Goal: Information Seeking & Learning: Learn about a topic

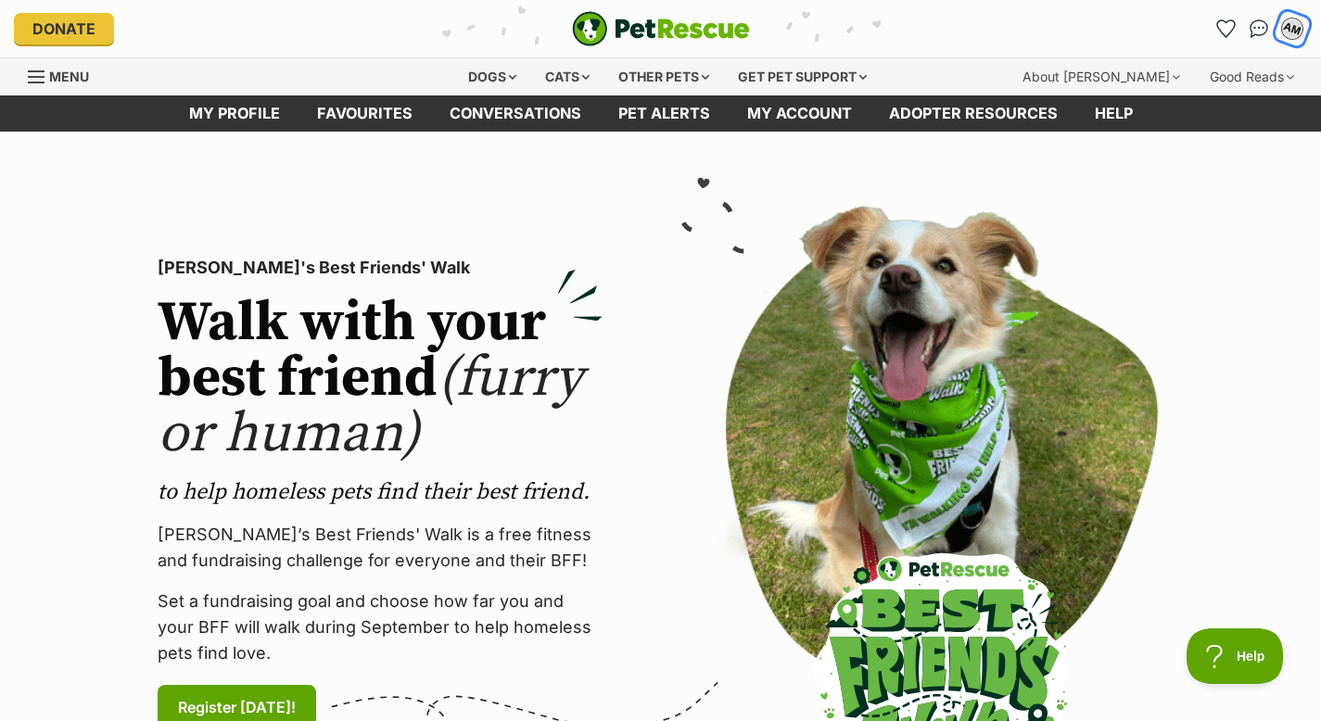
click at [1306, 29] on button "AM" at bounding box center [1292, 28] width 38 height 38
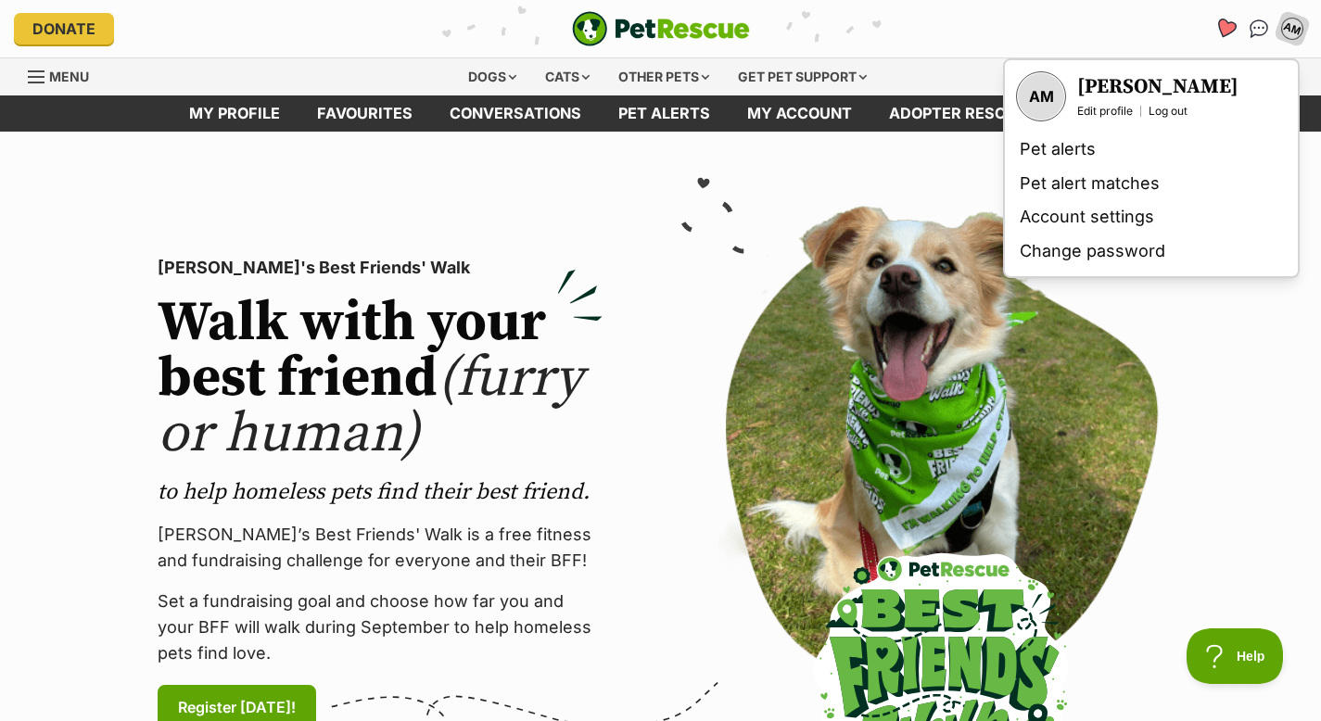
click at [1226, 28] on icon "Favourites" at bounding box center [1225, 28] width 22 height 21
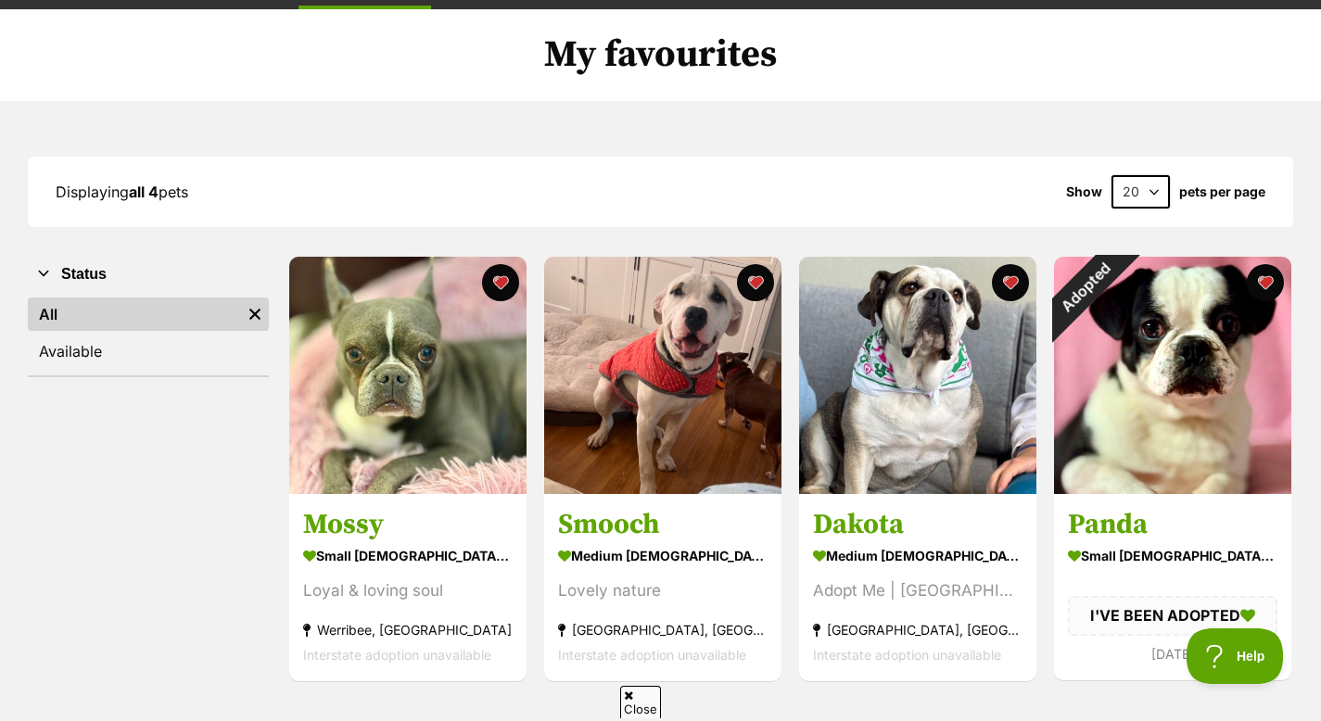
scroll to position [128, 0]
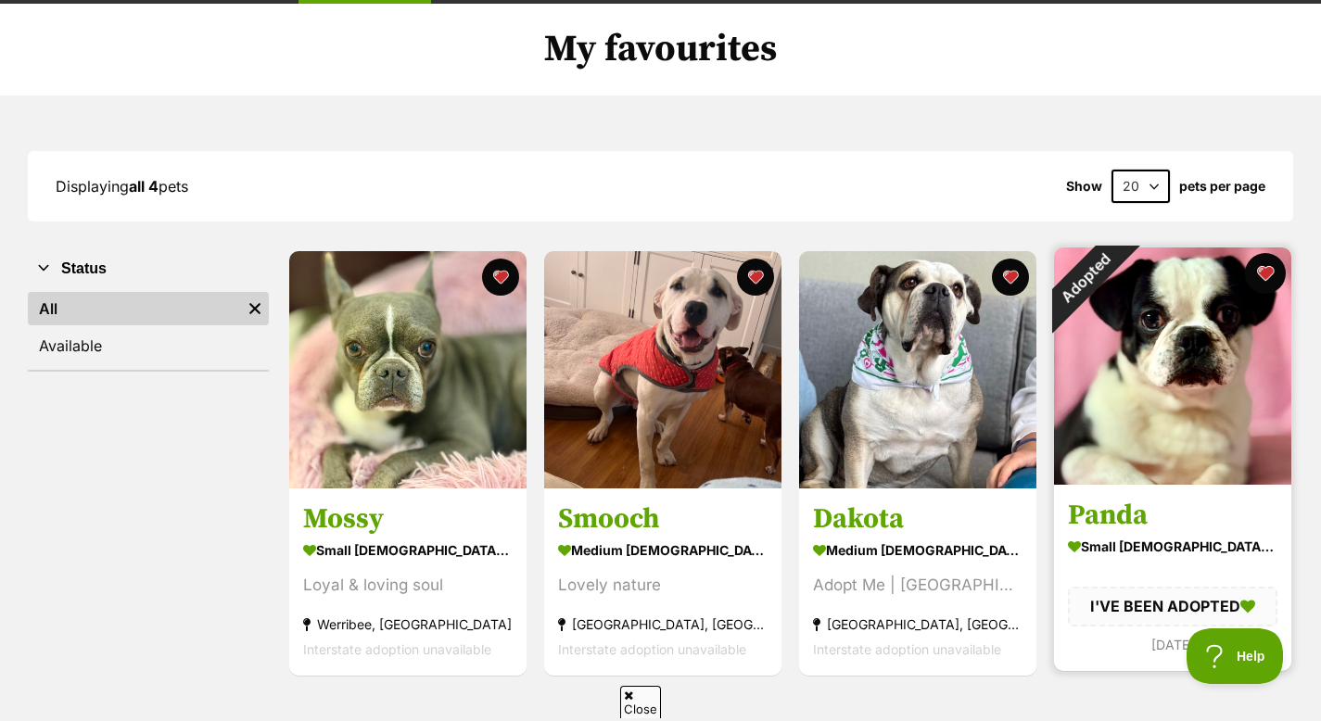
click at [1267, 277] on button "favourite" at bounding box center [1265, 273] width 41 height 41
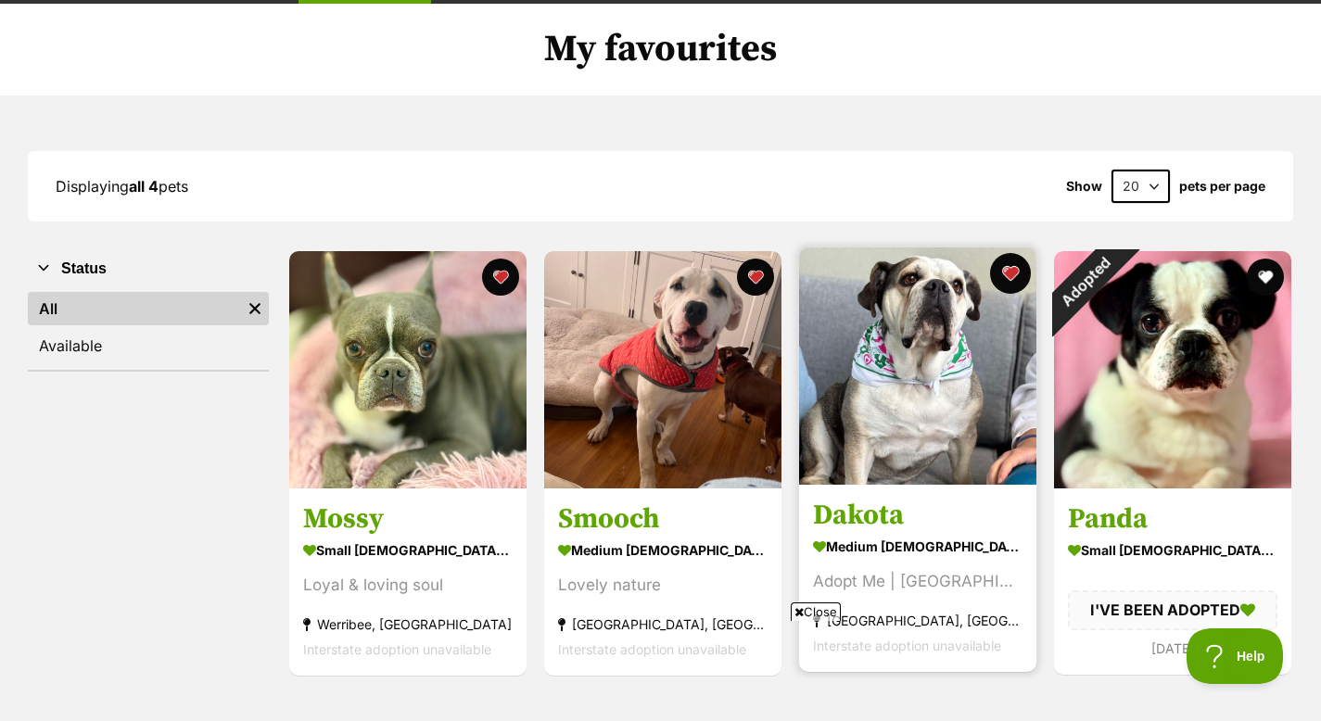
click at [1017, 281] on button "favourite" at bounding box center [1010, 273] width 41 height 41
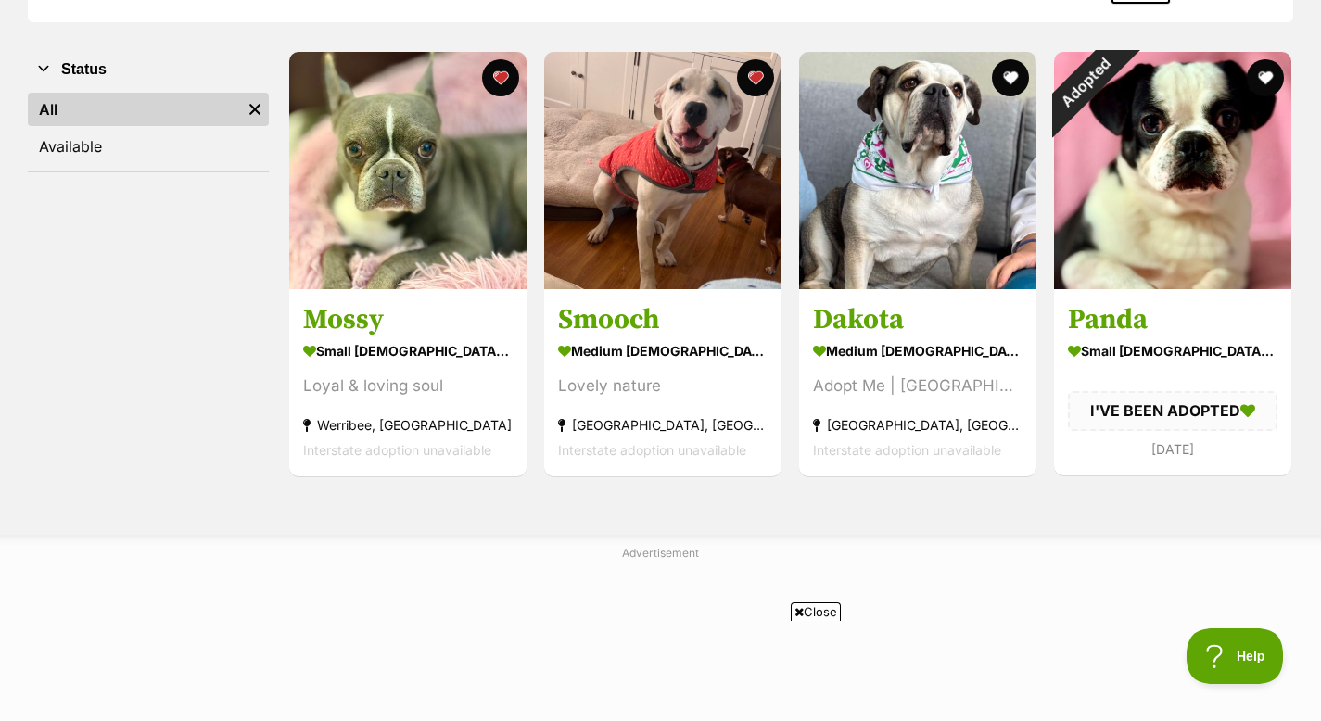
scroll to position [330, 0]
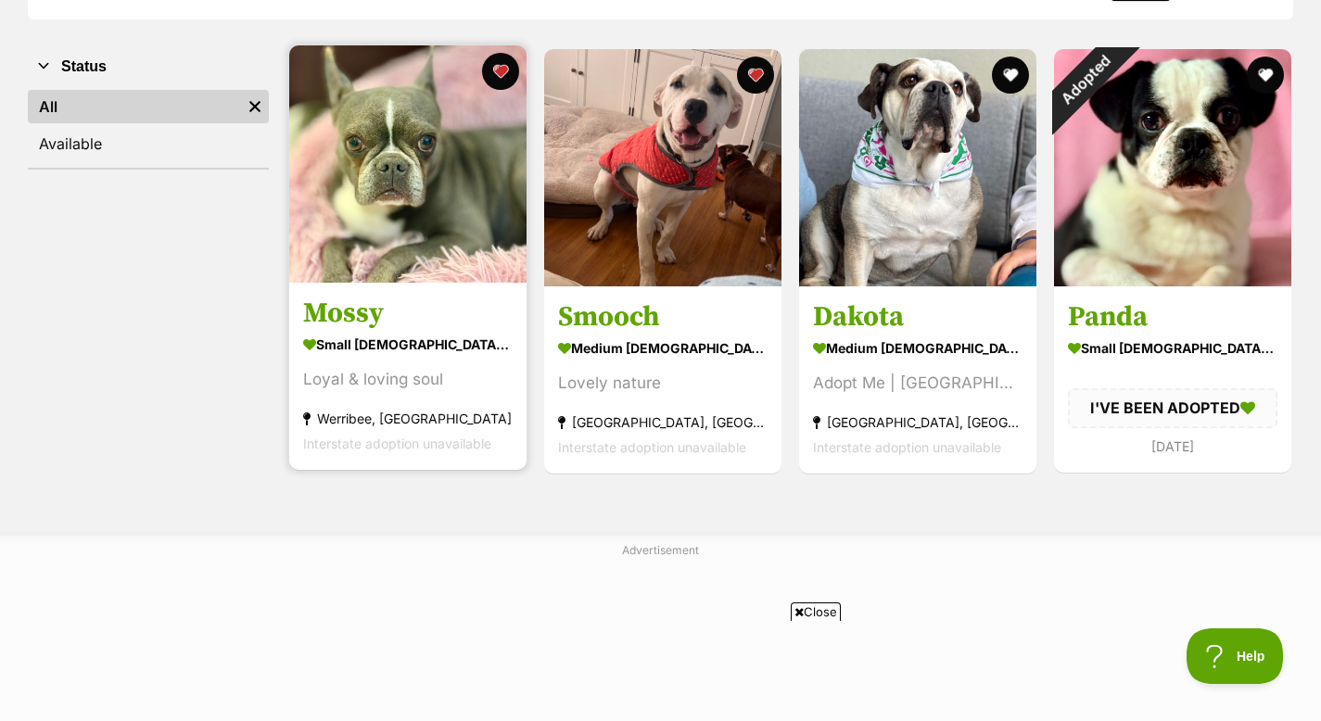
click at [354, 318] on h3 "Mossy" at bounding box center [407, 314] width 209 height 35
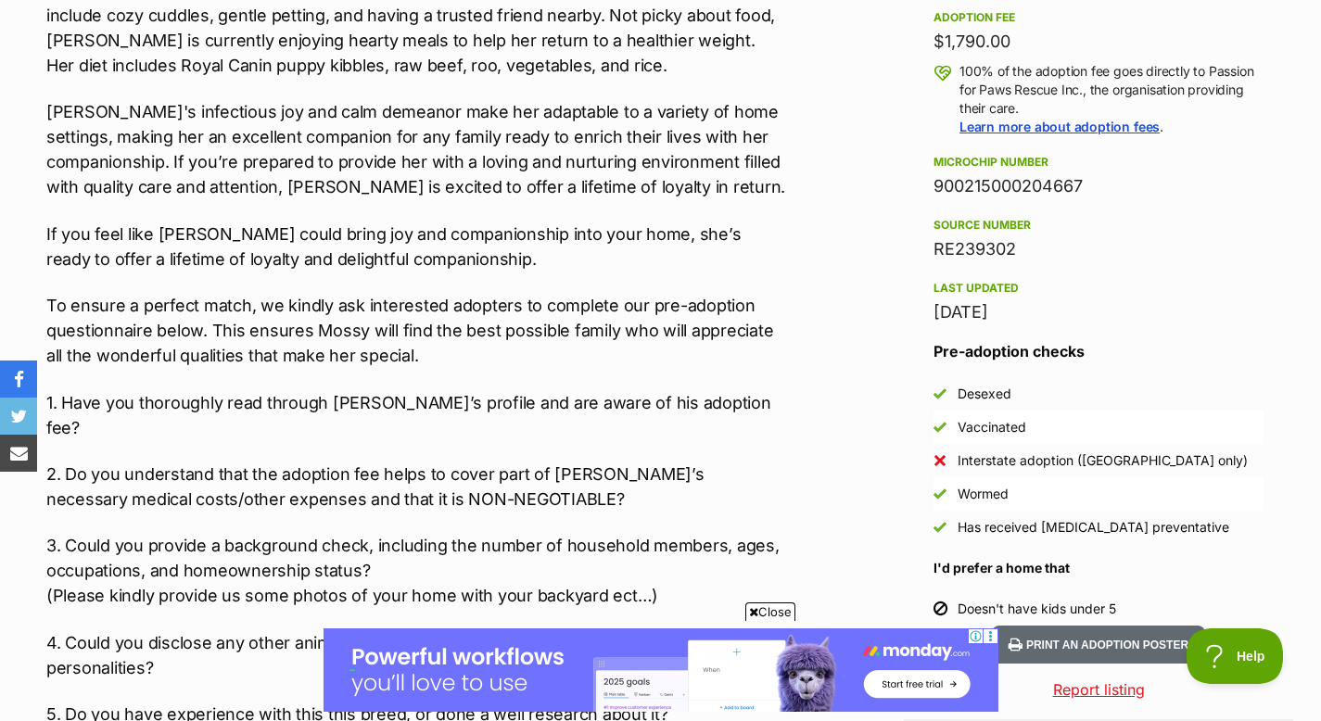
scroll to position [1396, 0]
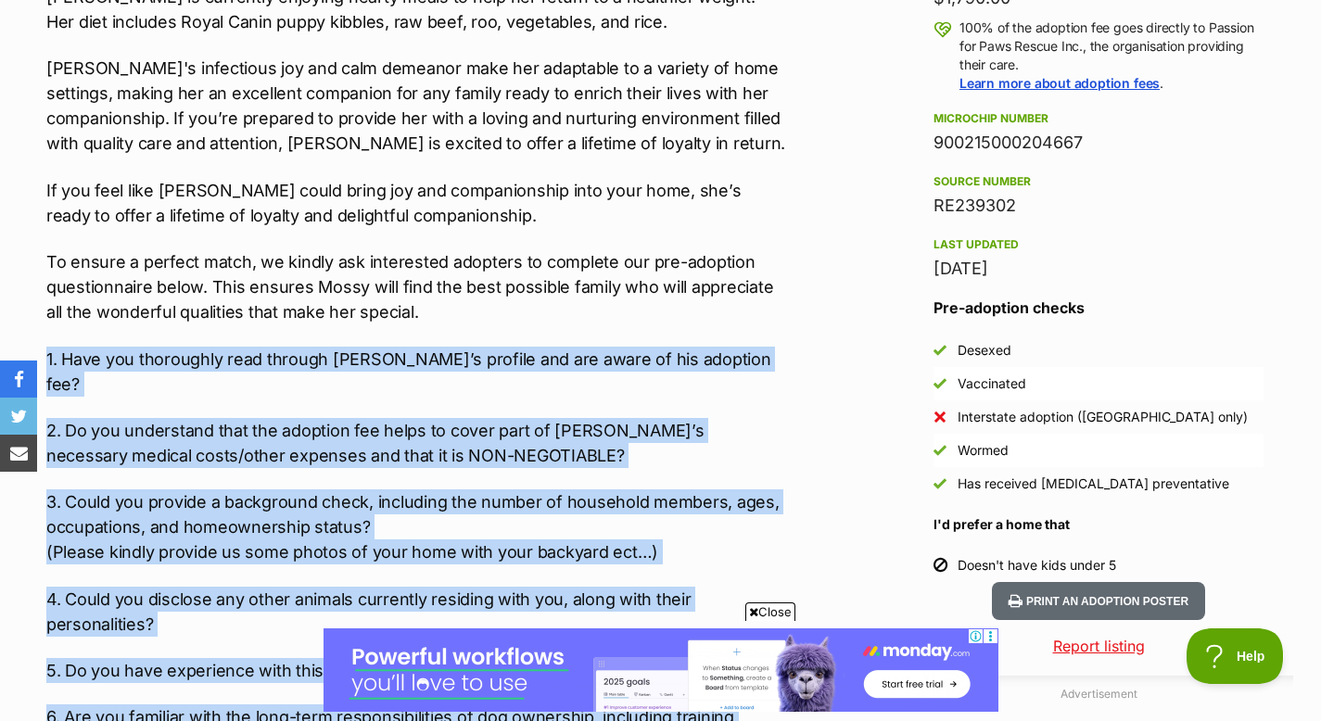
drag, startPoint x: 424, startPoint y: 340, endPoint x: 42, endPoint y: 360, distance: 382.4
click at [42, 360] on div "About Mossy Meet Mossy, a delightful Boston Terrier with a heart full of love a…" at bounding box center [407, 698] width 759 height 2097
copy div "1. Have you thoroughly read through Mossy’s profile and are aware of his adopti…"
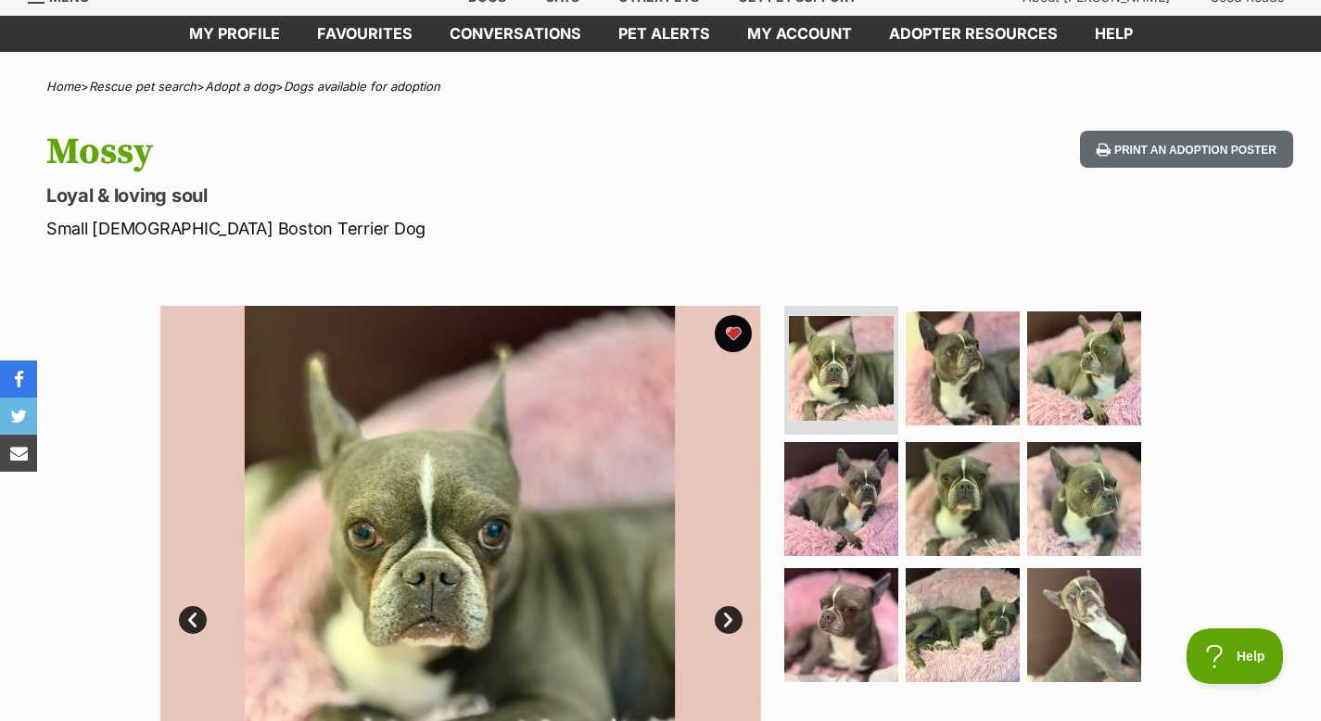
scroll to position [0, 0]
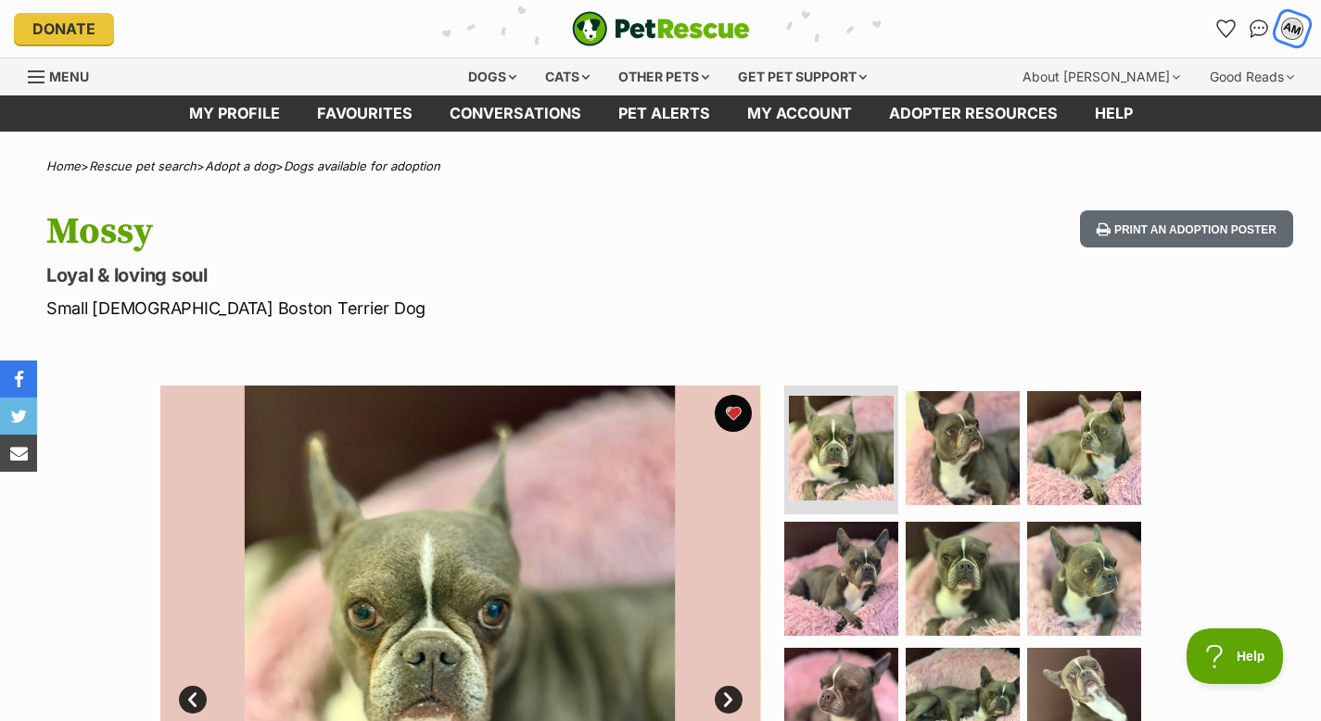
click at [1290, 29] on div "AM" at bounding box center [1292, 29] width 24 height 24
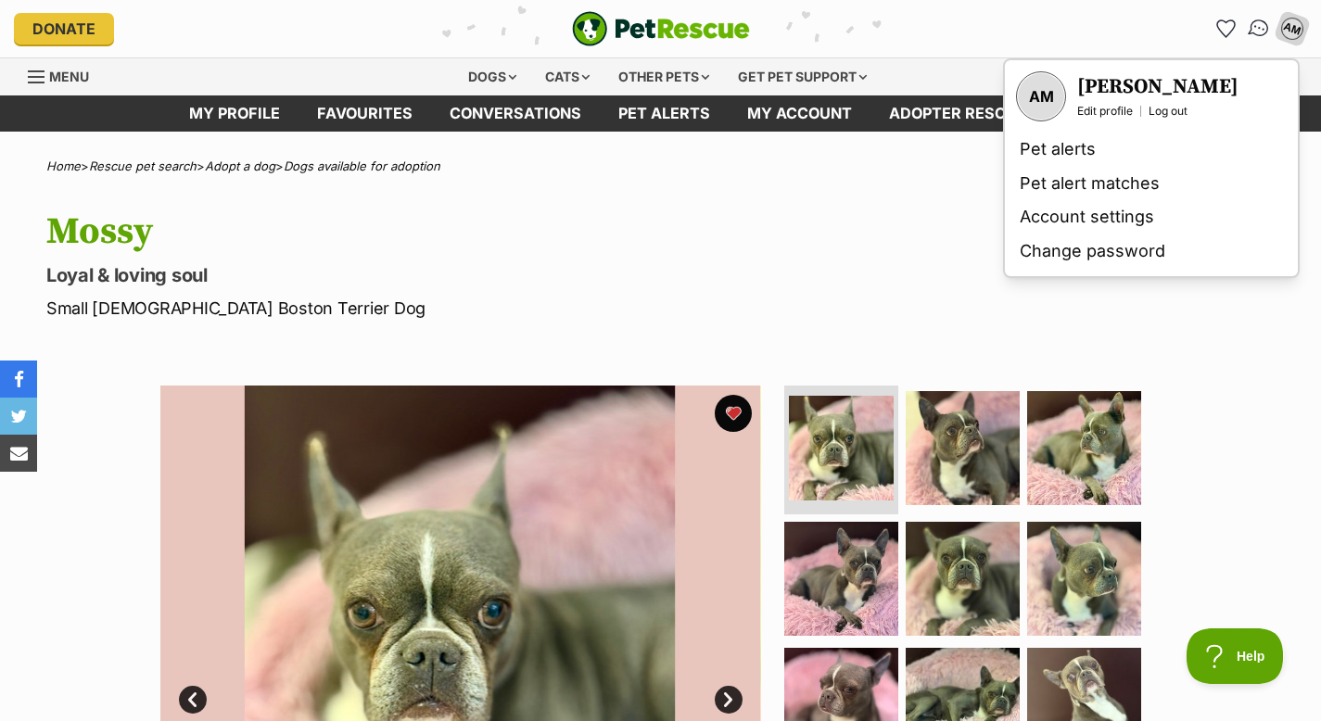
click at [1255, 35] on img "Conversations" at bounding box center [1259, 29] width 25 height 24
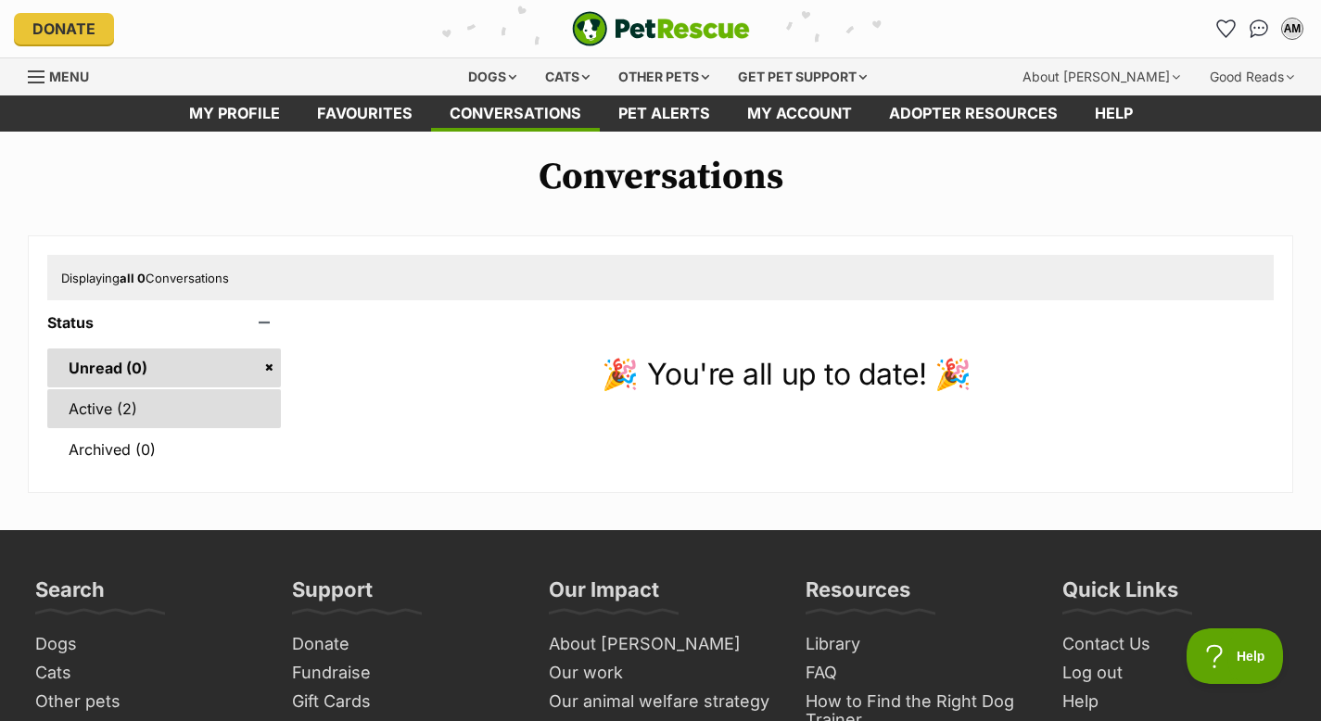
click at [111, 416] on link "Active (2)" at bounding box center [164, 408] width 234 height 39
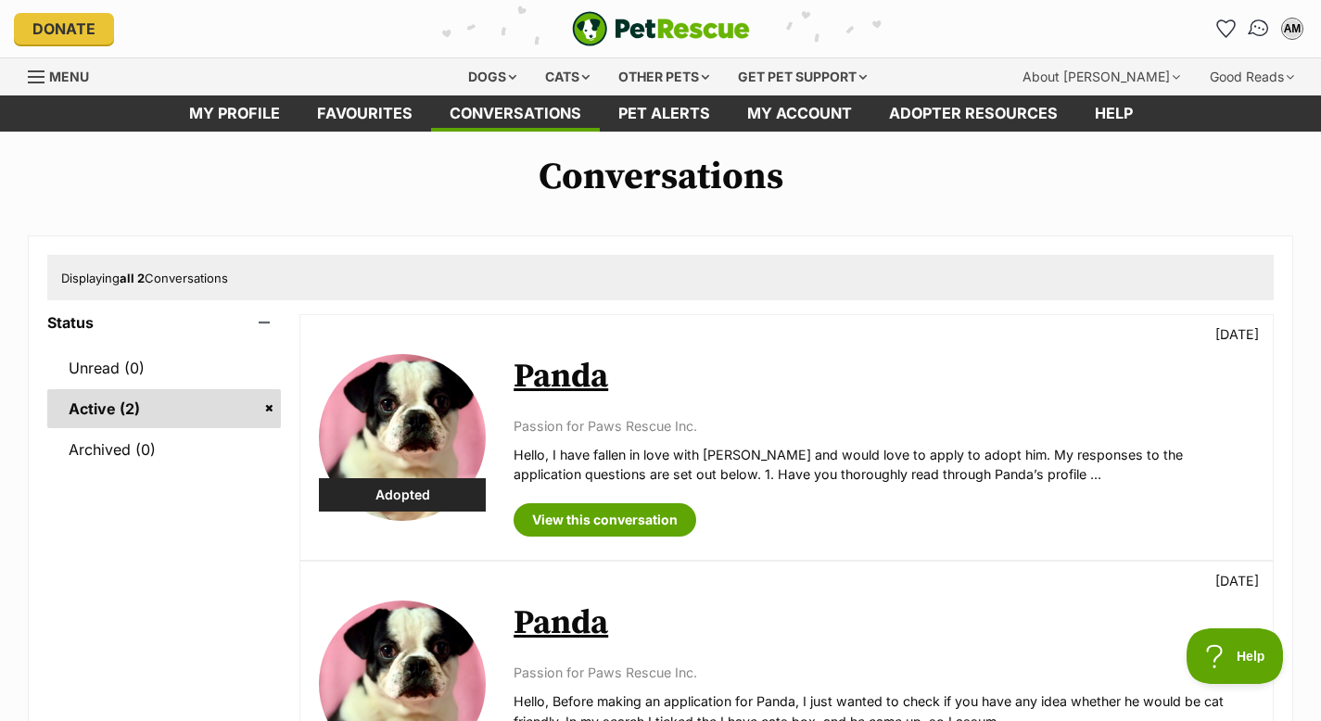
click at [1262, 32] on img "Conversations" at bounding box center [1259, 29] width 25 height 24
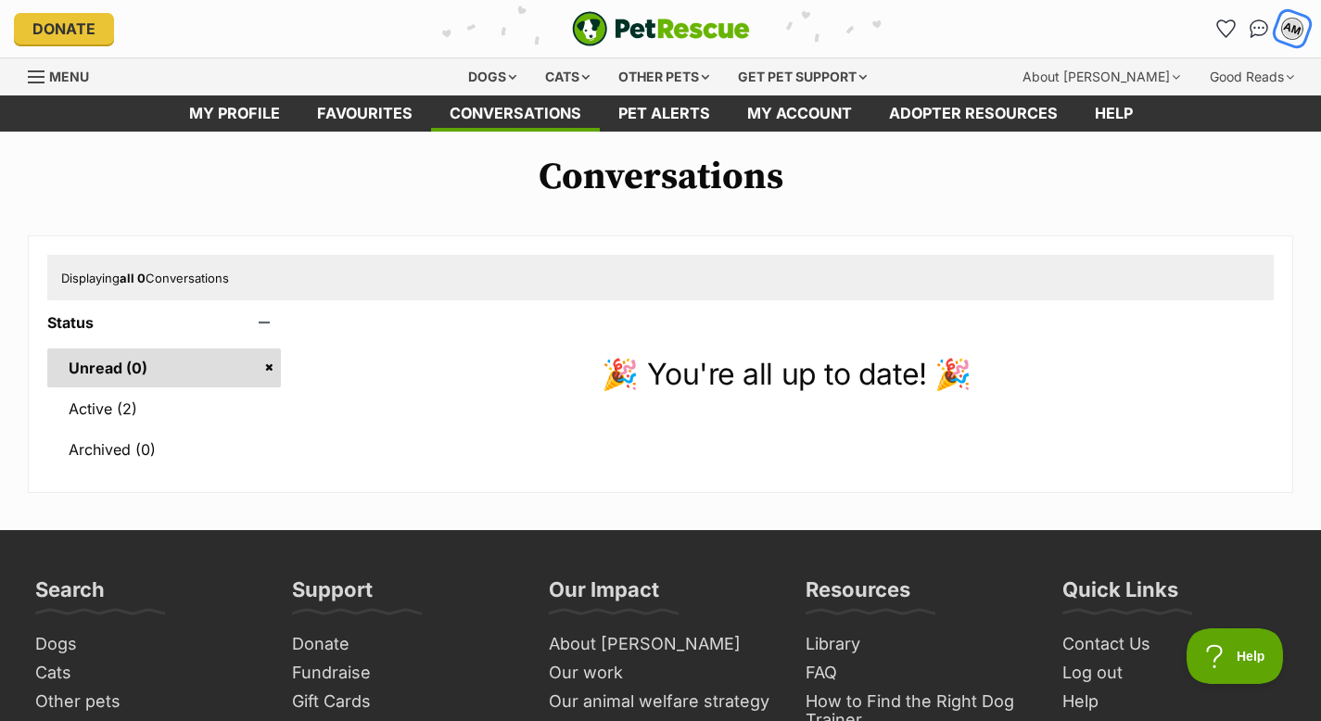
click at [1301, 21] on div "AM" at bounding box center [1292, 29] width 29 height 29
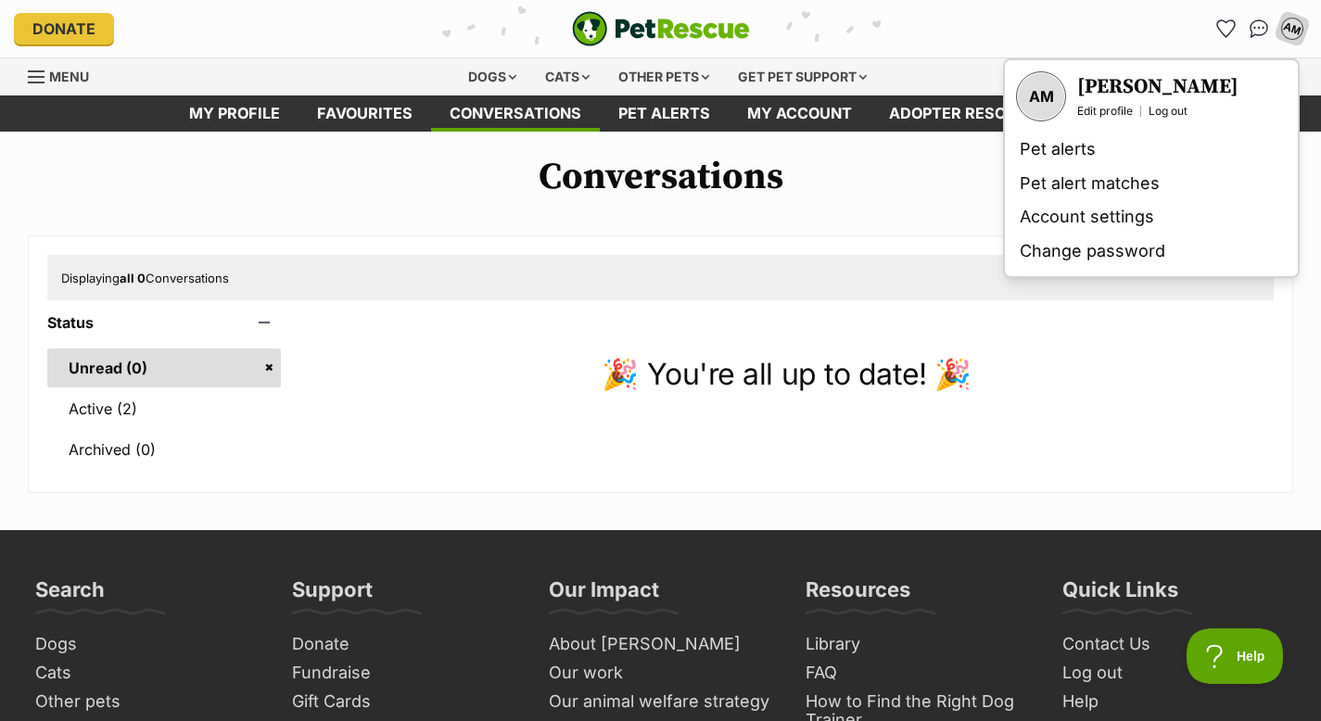
click at [938, 227] on div "Conversations Displaying all 0 Conversations Status Unread (0) Active (2) Archi…" at bounding box center [660, 324] width 1321 height 337
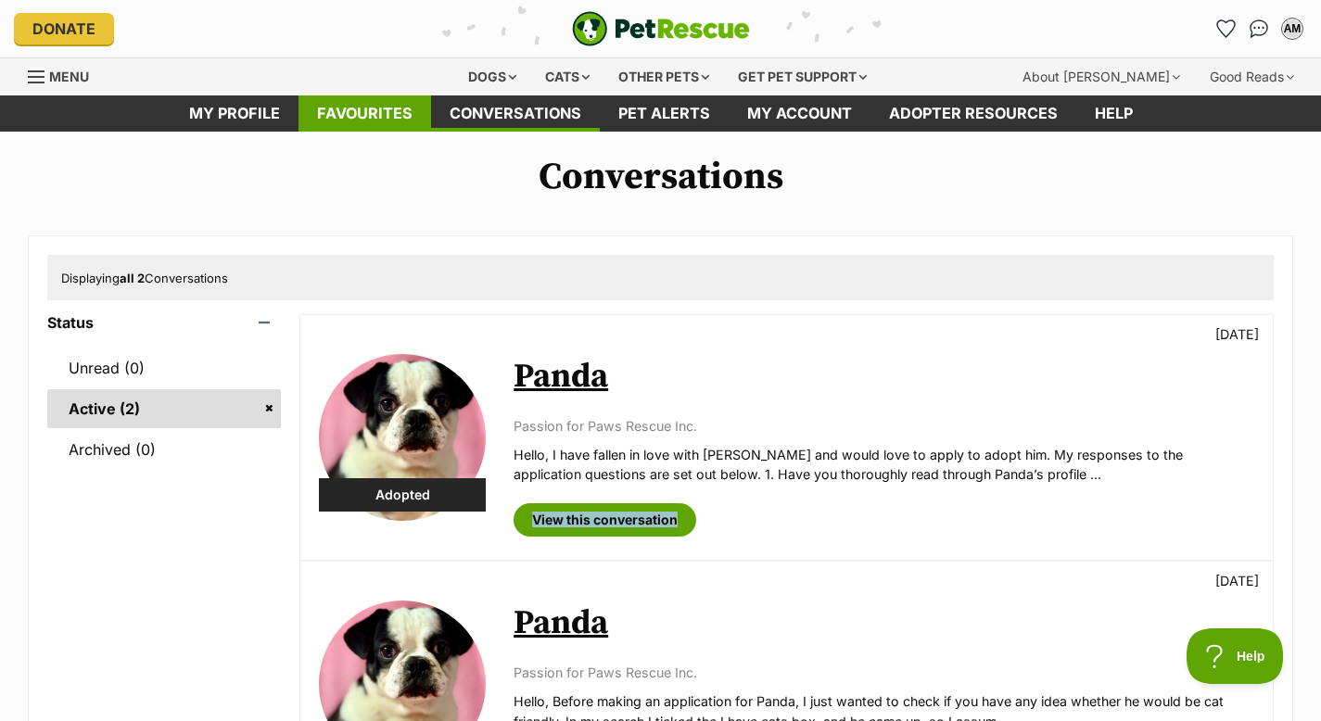
click at [354, 119] on link "Favourites" at bounding box center [364, 113] width 133 height 36
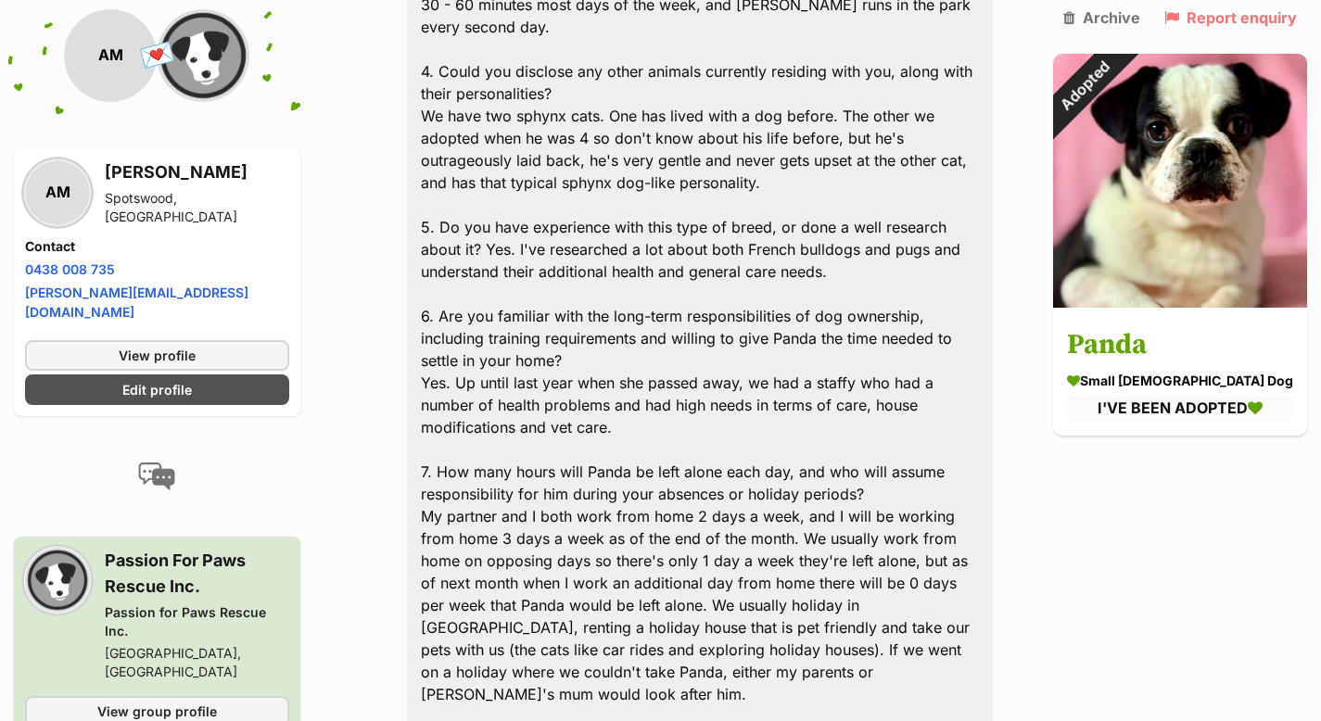
scroll to position [1010, 0]
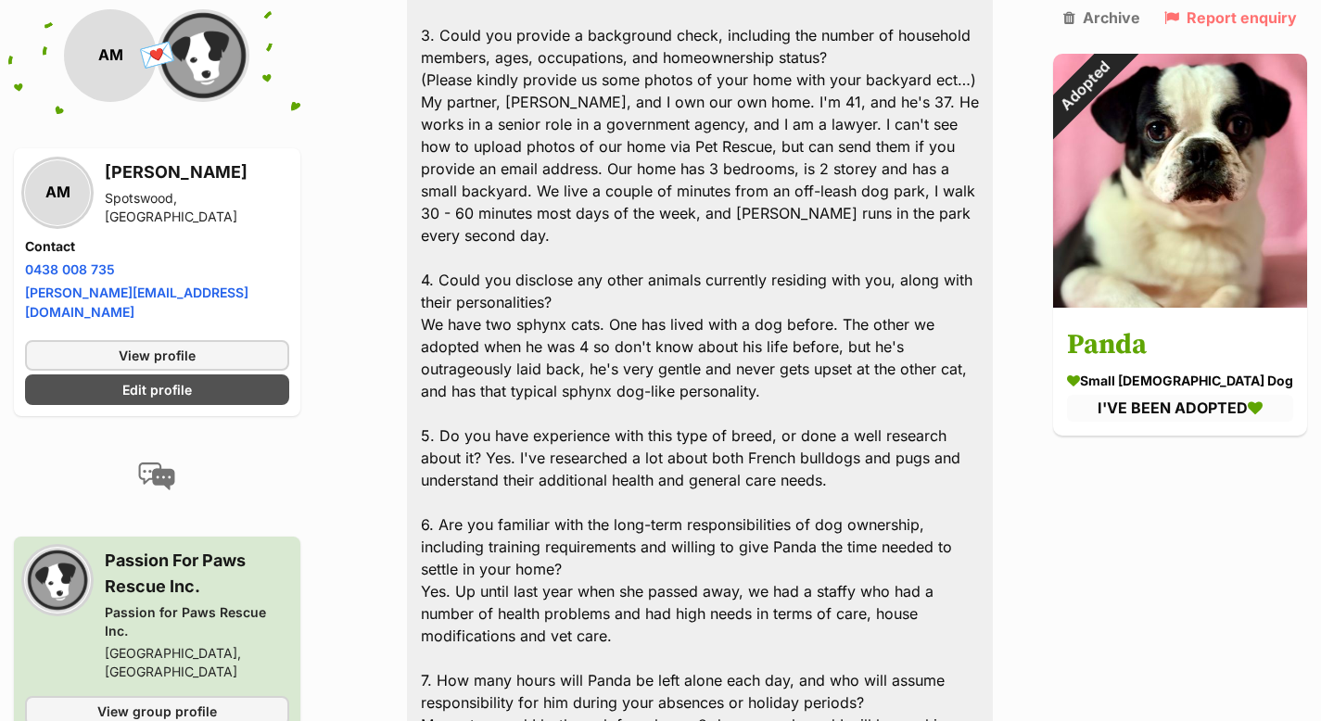
scroll to position [790, 0]
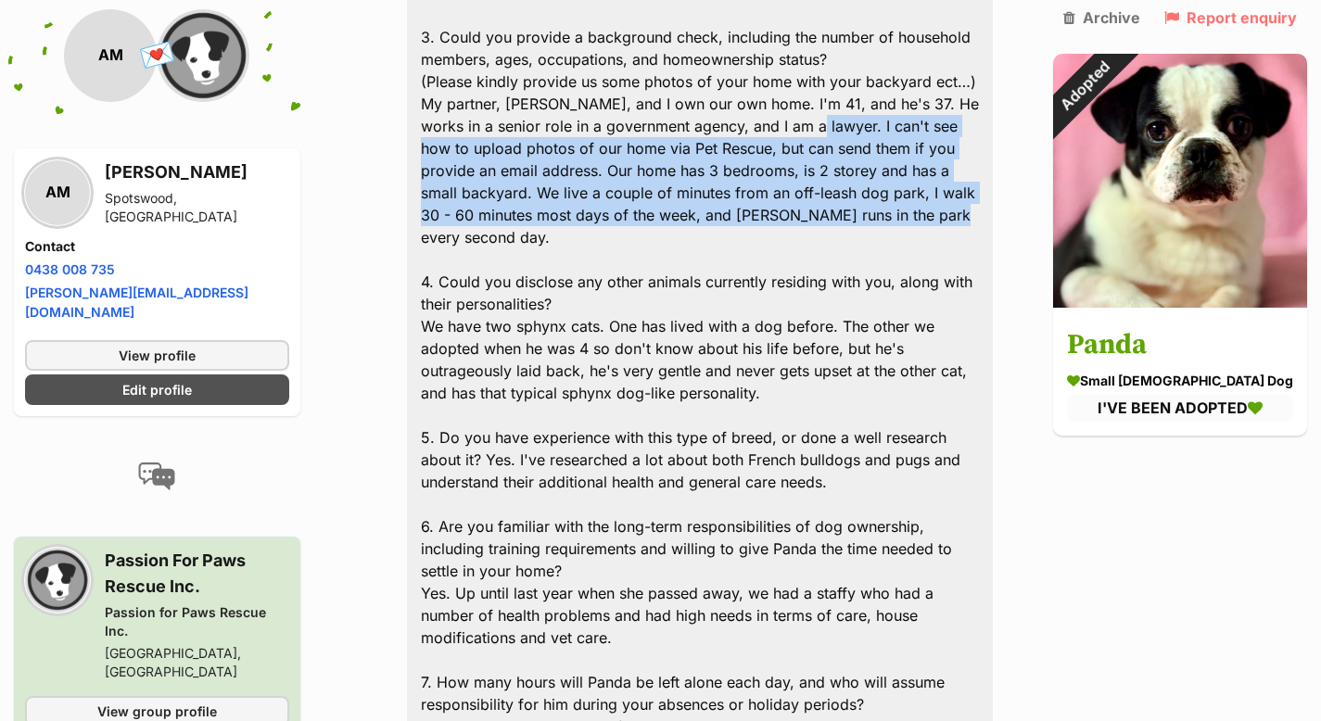
drag, startPoint x: 845, startPoint y: 222, endPoint x: 812, endPoint y: 126, distance: 101.1
click at [812, 126] on div "Hello, I have fallen in love with Panda and would love to apply to adopt him. M…" at bounding box center [700, 627] width 586 height 1808
copy div "I can't see how to upload photos of our home via Pet Rescue, but can send them …"
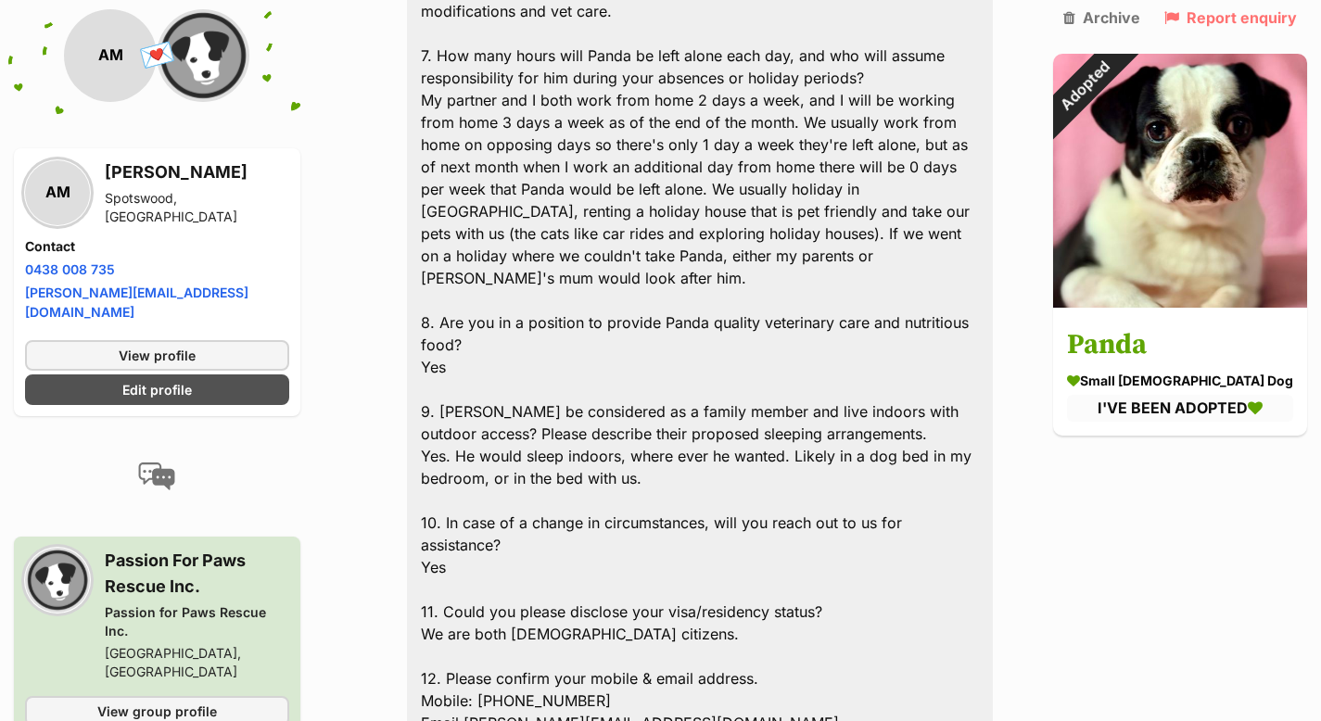
scroll to position [1414, 0]
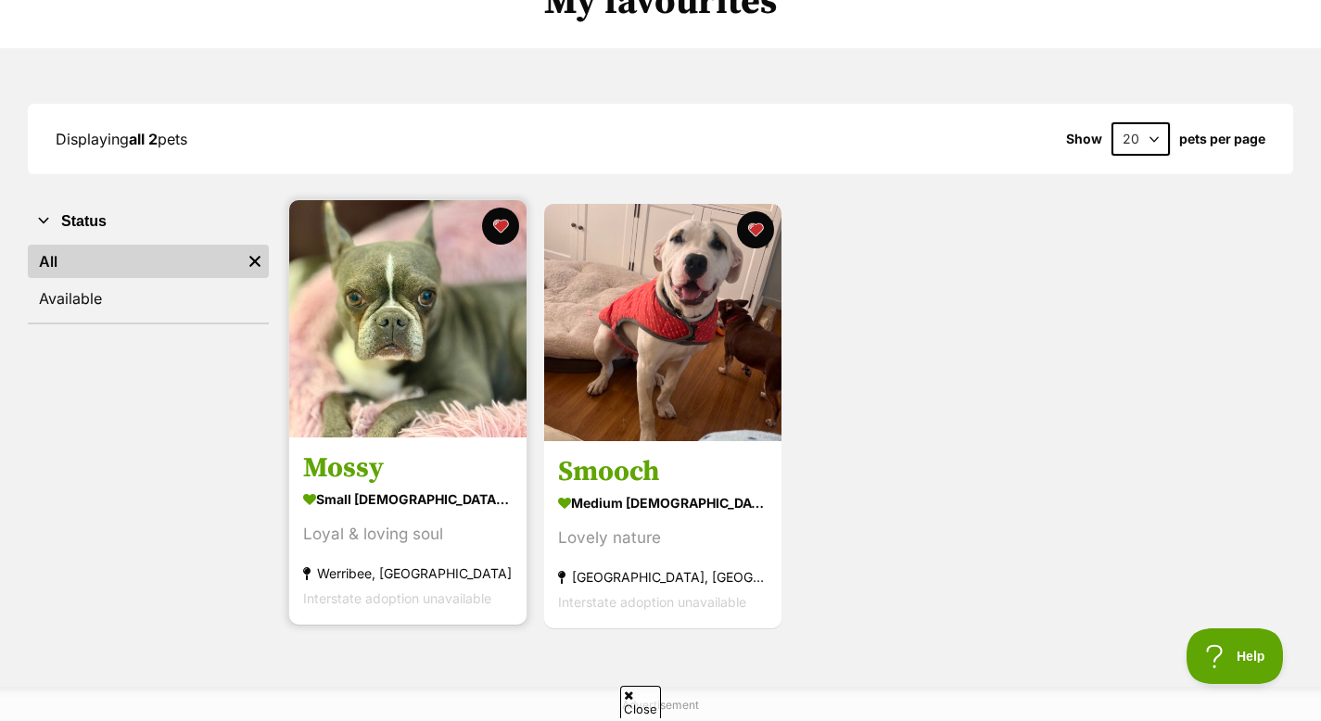
scroll to position [185, 0]
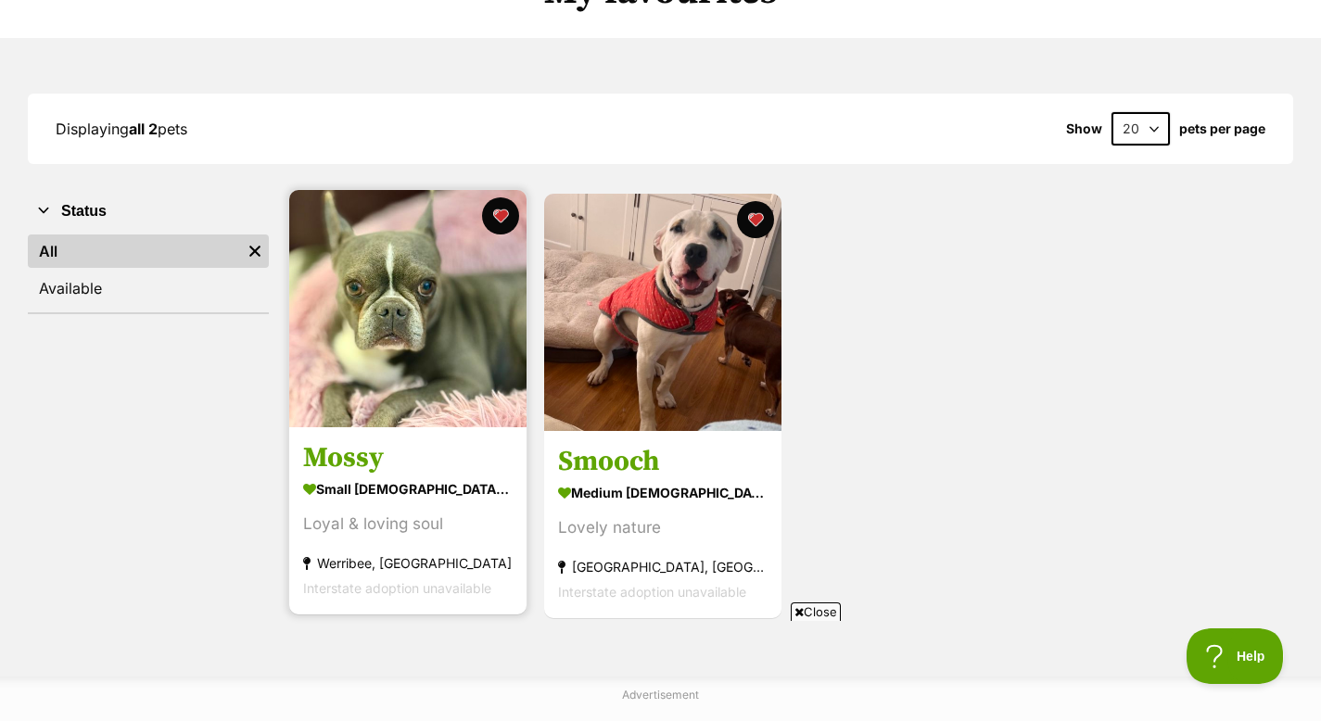
click at [363, 470] on h3 "Mossy" at bounding box center [407, 458] width 209 height 35
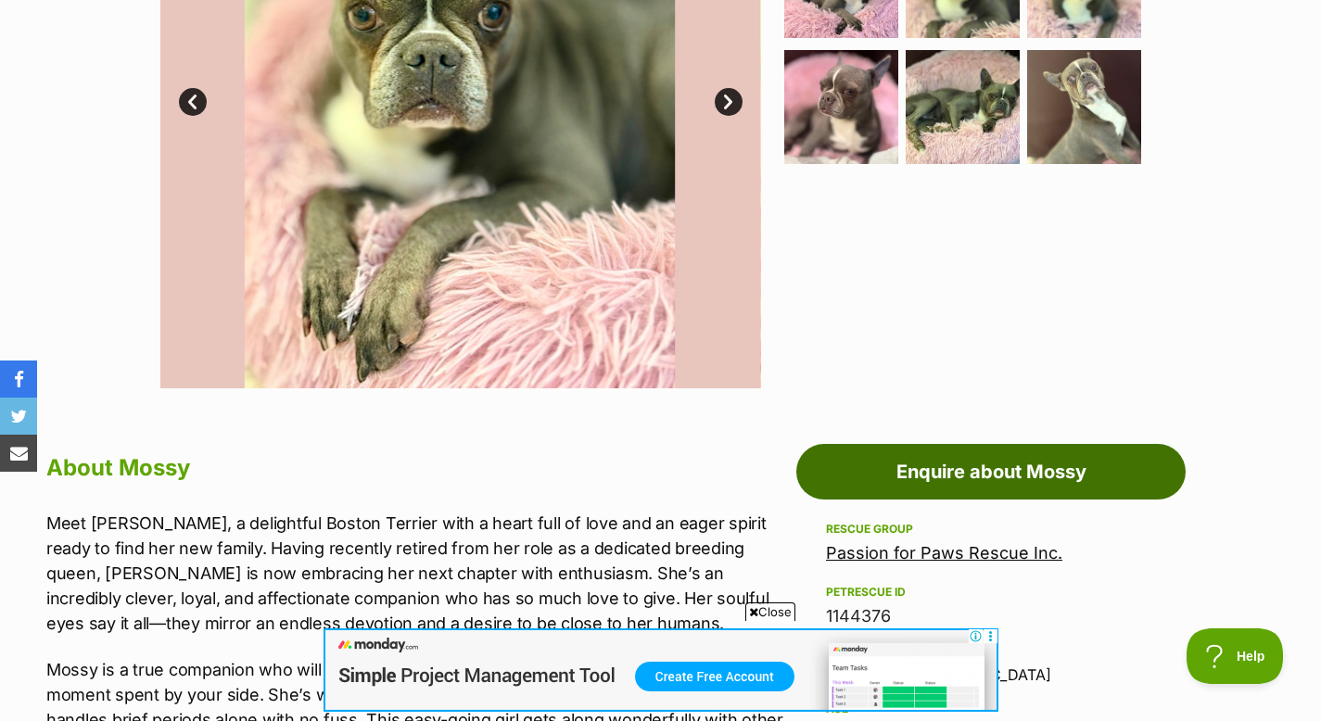
click at [1035, 465] on link "Enquire about Mossy" at bounding box center [990, 472] width 389 height 56
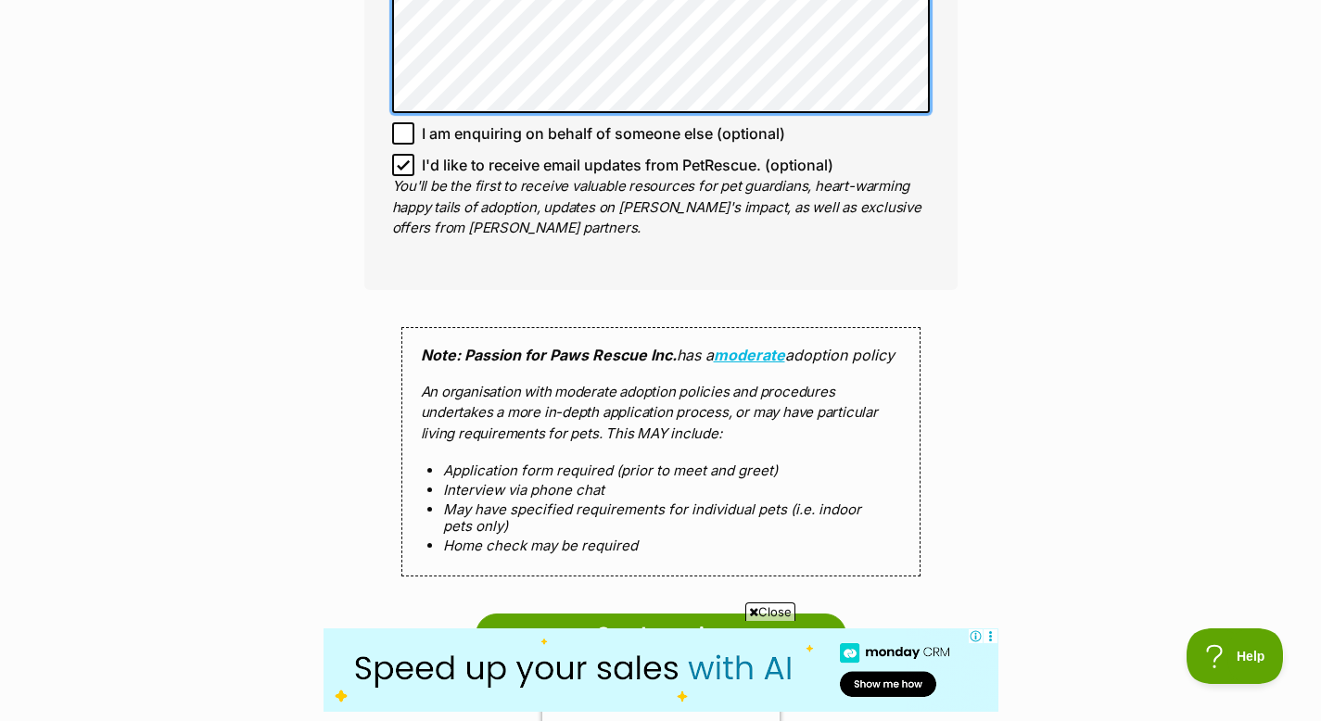
scroll to position [1965, 0]
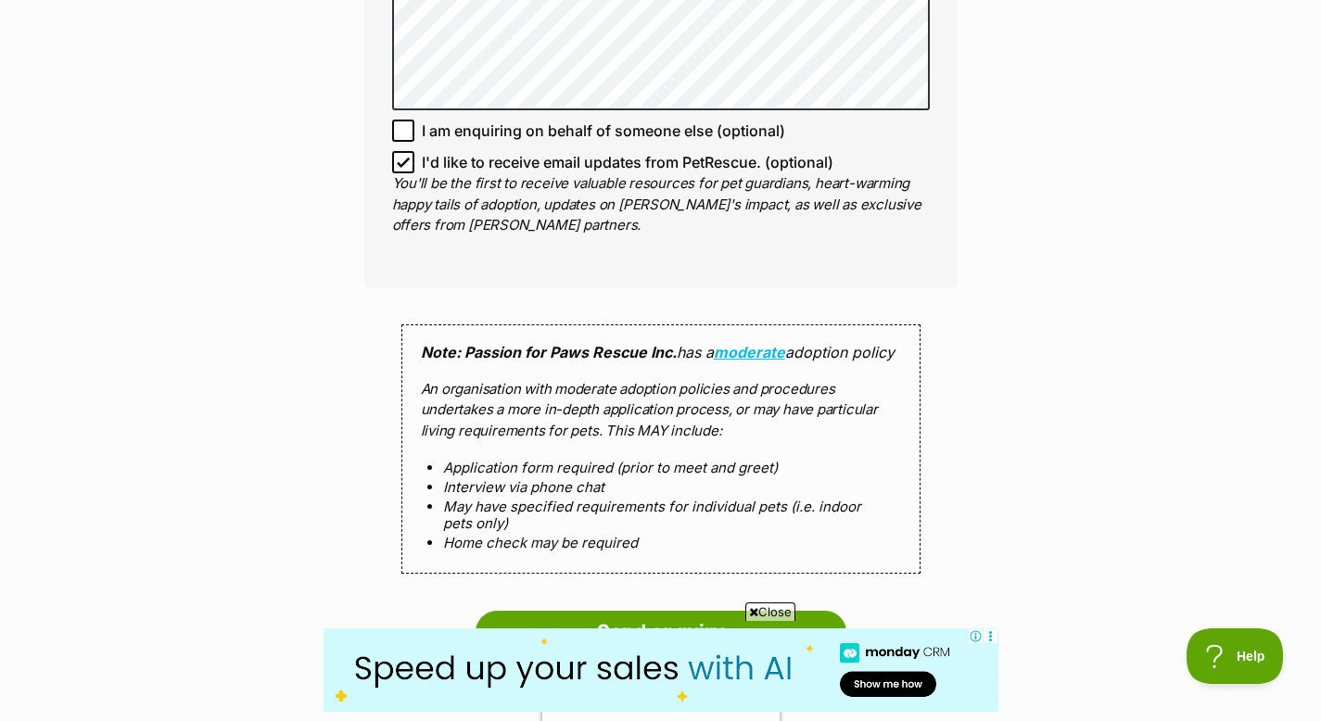
click at [407, 163] on icon at bounding box center [403, 162] width 13 height 13
click at [407, 163] on input "I'd like to receive email updates from PetRescue. (optional)" at bounding box center [403, 162] width 22 height 22
checkbox input "false"
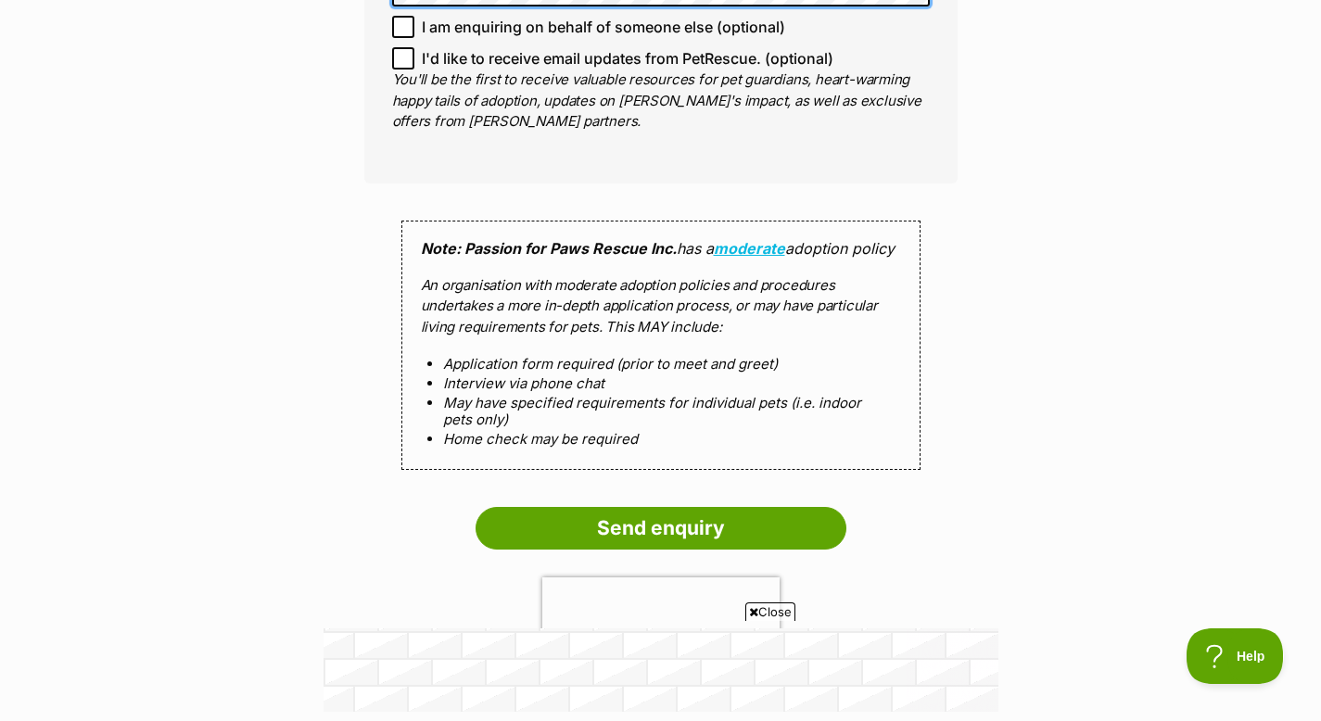
scroll to position [2600, 0]
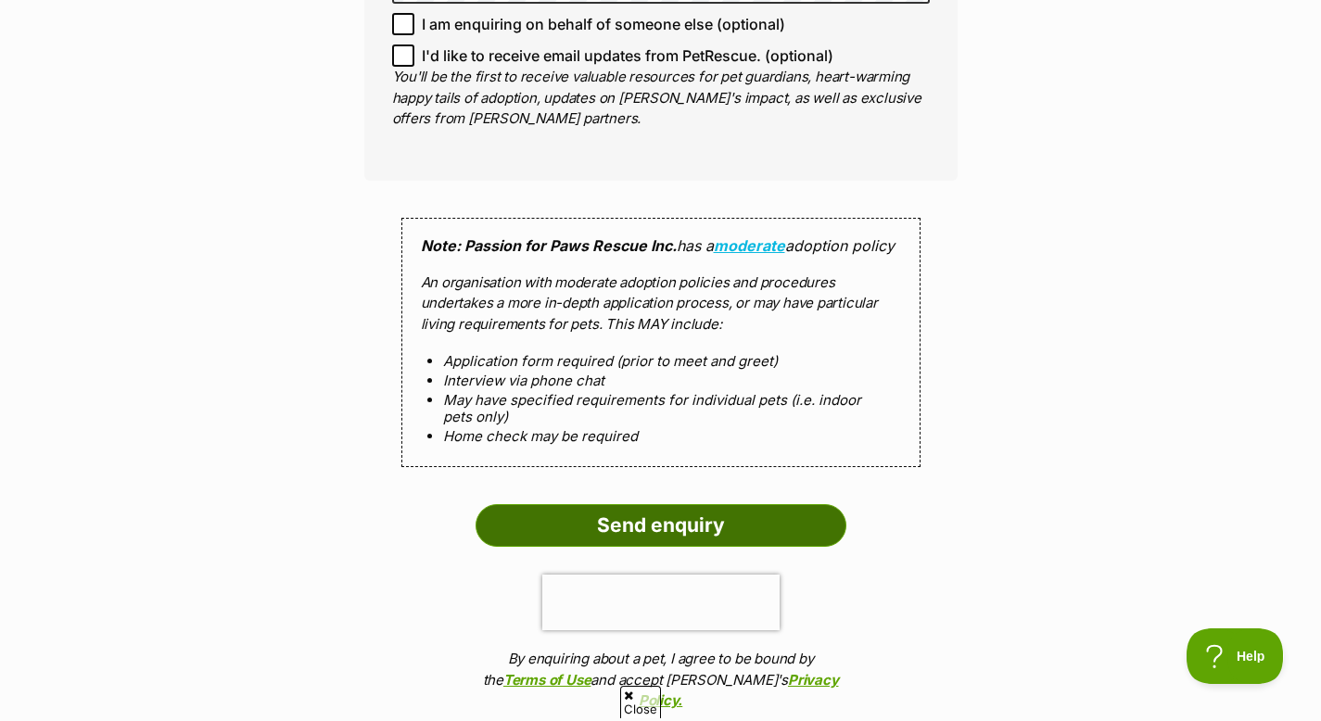
click at [718, 538] on input "Send enquiry" at bounding box center [661, 525] width 371 height 43
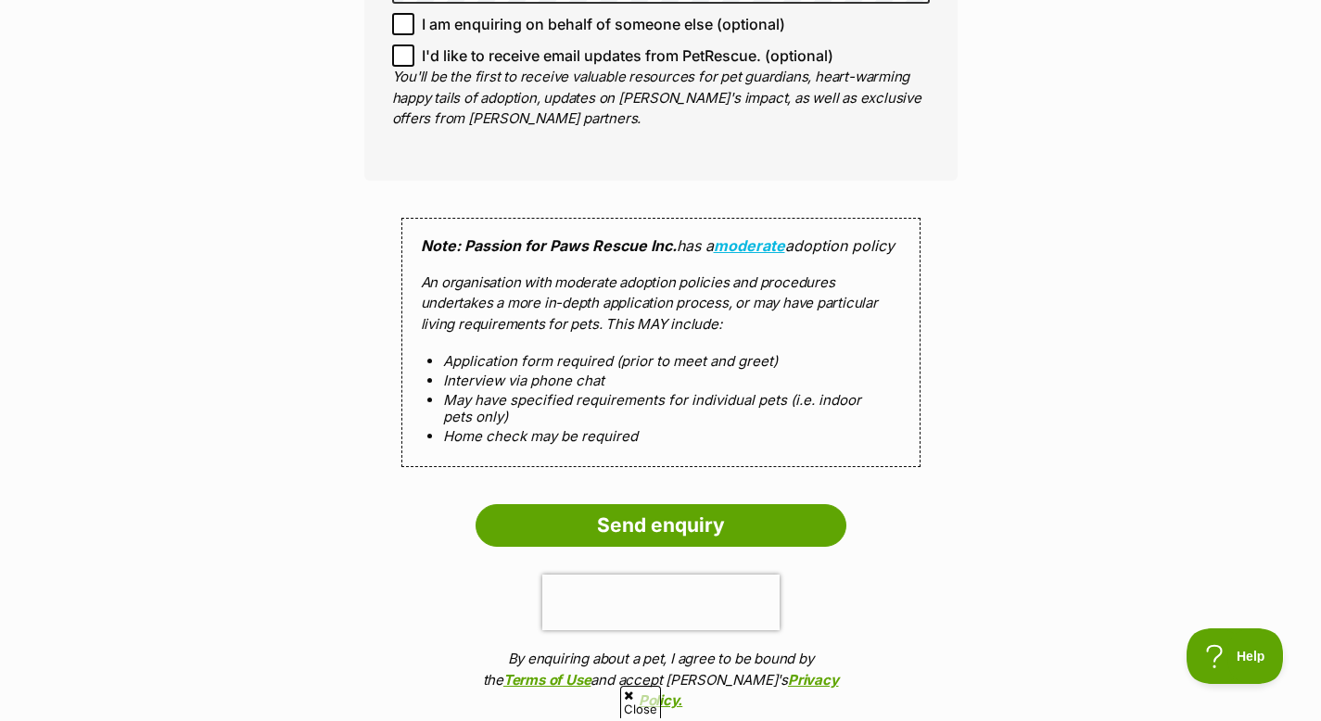
scroll to position [0, 0]
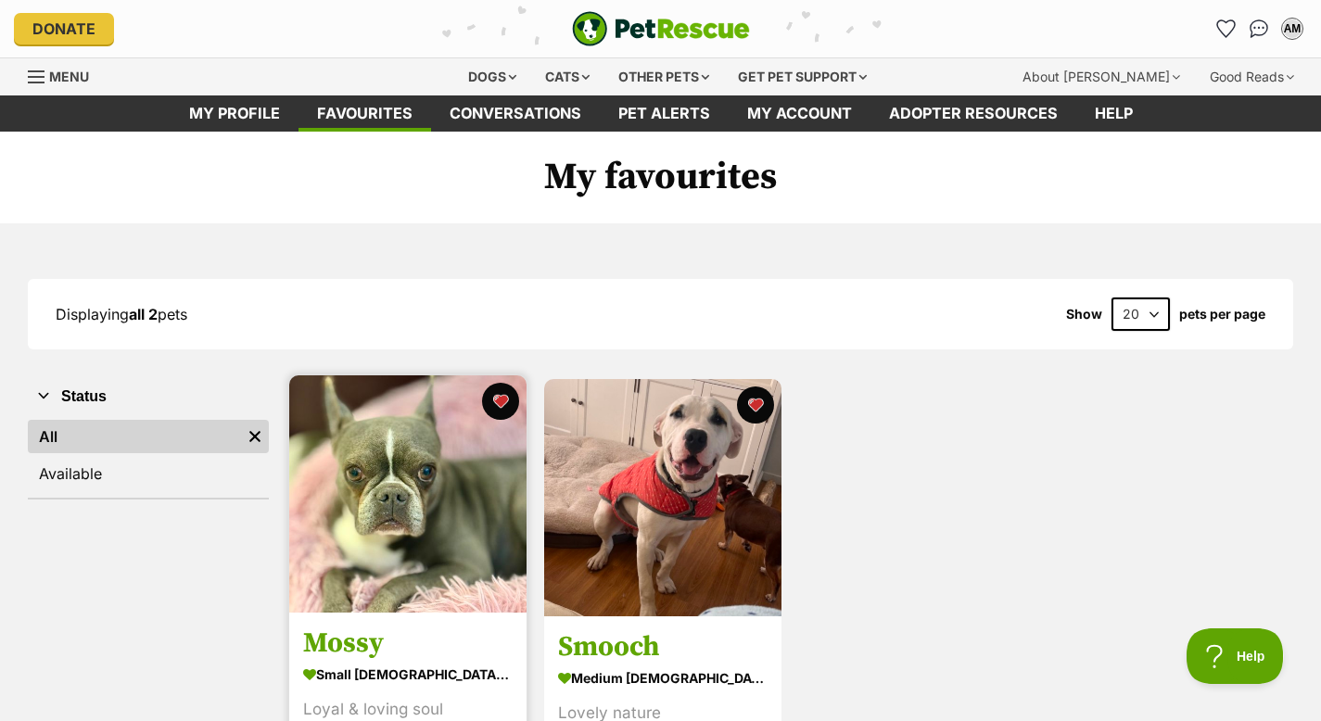
click at [405, 555] on img at bounding box center [407, 493] width 237 height 237
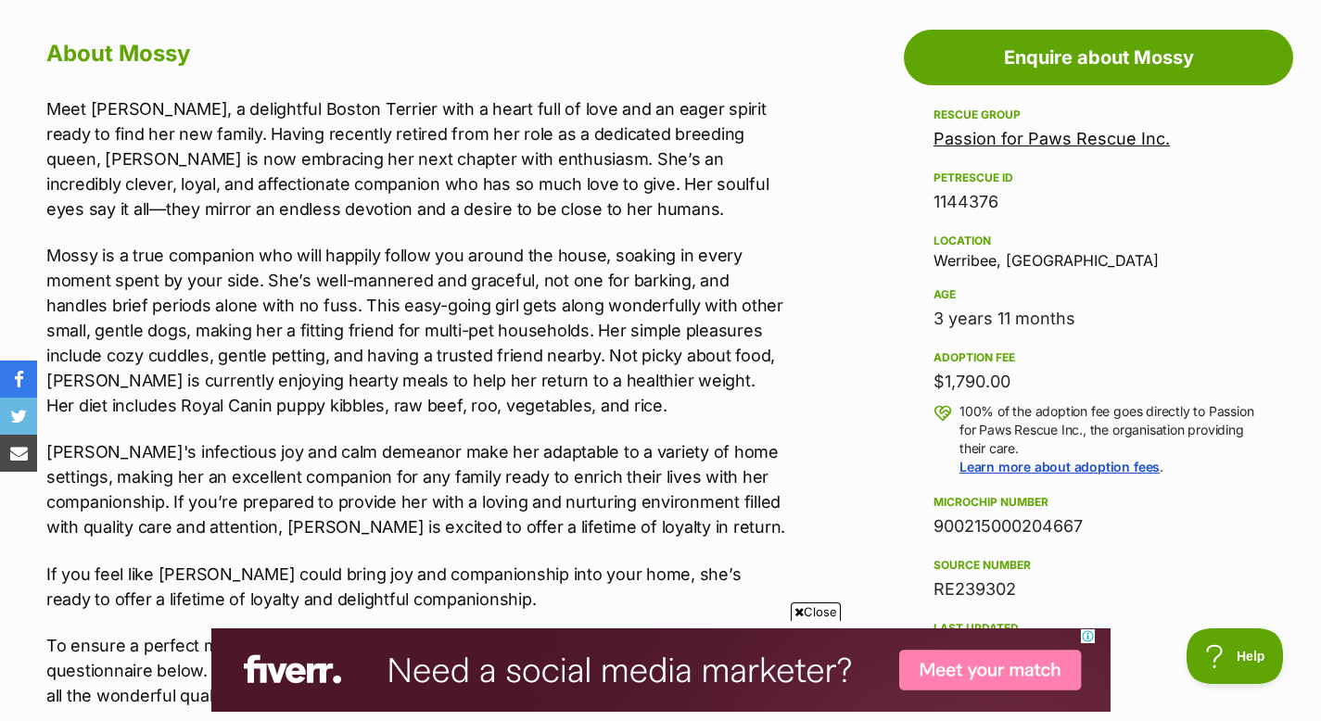
click at [994, 138] on link "Passion for Paws Rescue Inc." at bounding box center [1051, 138] width 236 height 19
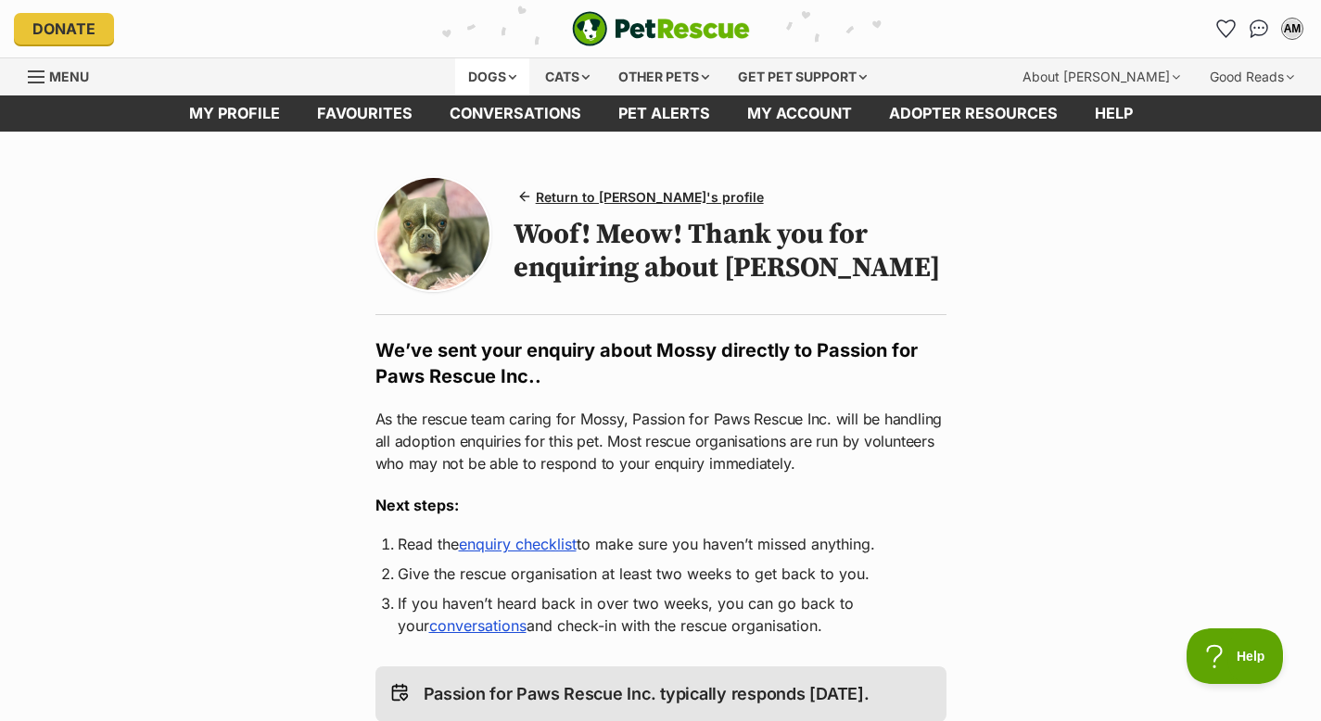
click at [493, 71] on div "Dogs" at bounding box center [492, 76] width 74 height 37
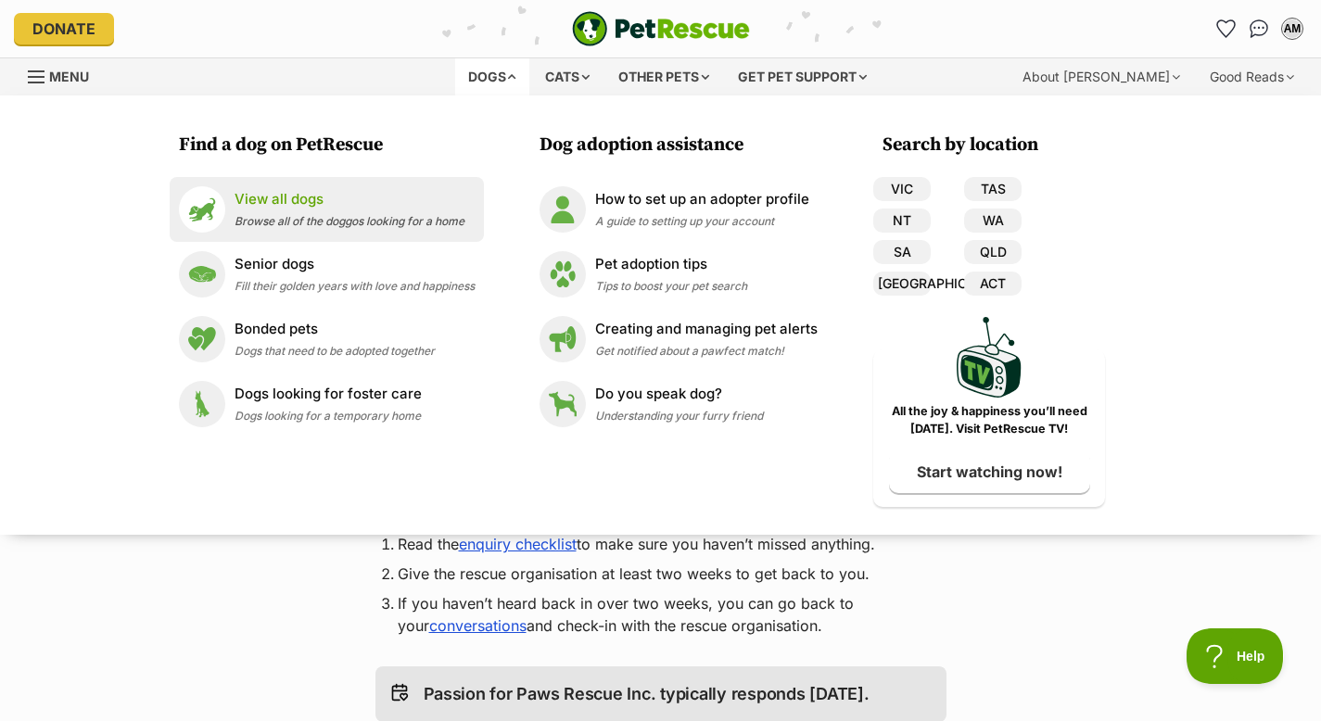
click at [354, 222] on span "Browse all of the doggos looking for a home" at bounding box center [350, 221] width 230 height 14
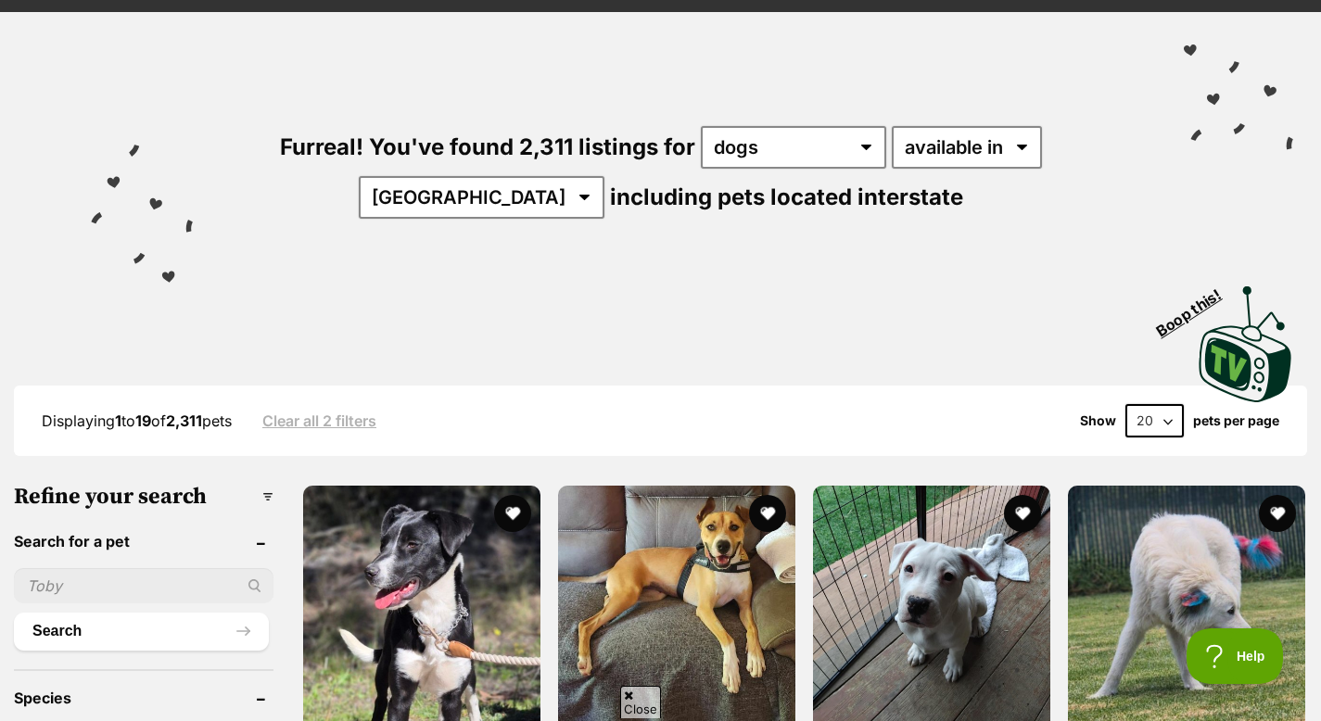
scroll to position [121, 0]
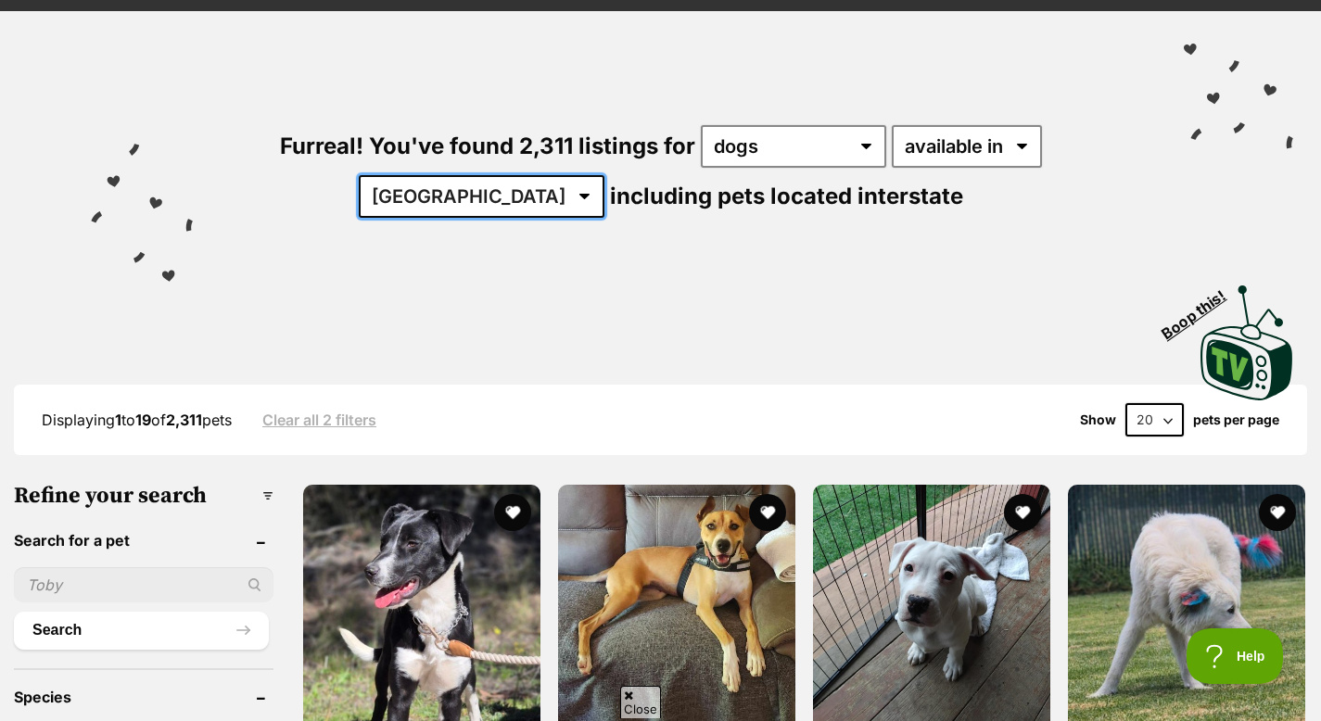
click at [604, 175] on select "Australia ACT NSW NT QLD SA TAS VIC WA" at bounding box center [482, 196] width 246 height 43
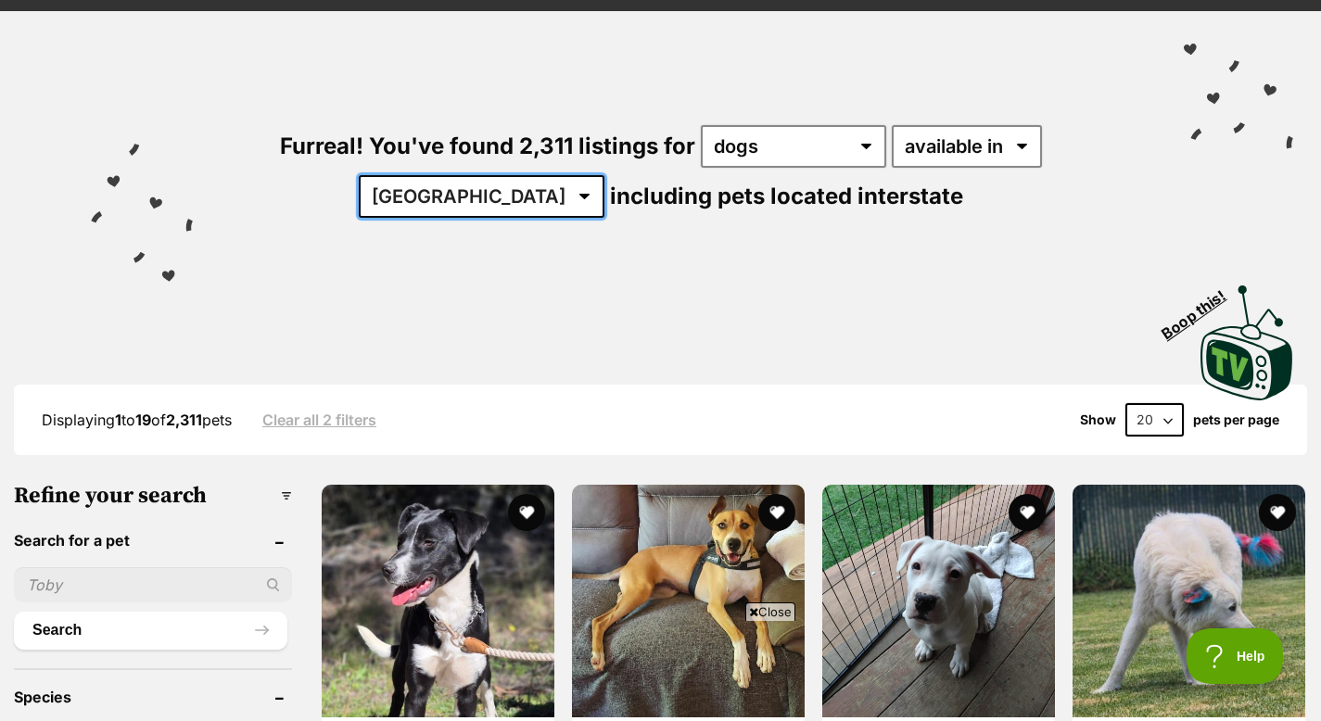
scroll to position [0, 0]
select select "VIC"
click at [604, 175] on select "Australia ACT NSW NT QLD SA TAS VIC WA" at bounding box center [482, 196] width 246 height 43
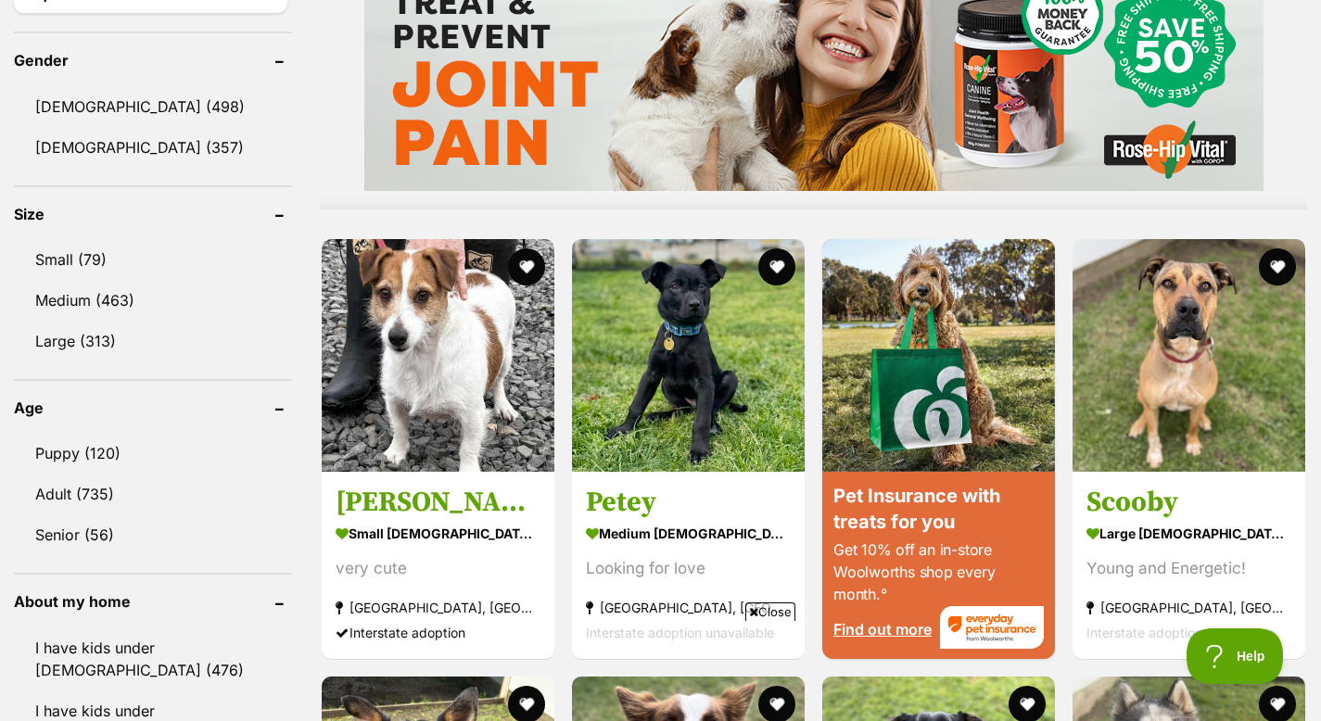
scroll to position [1569, 0]
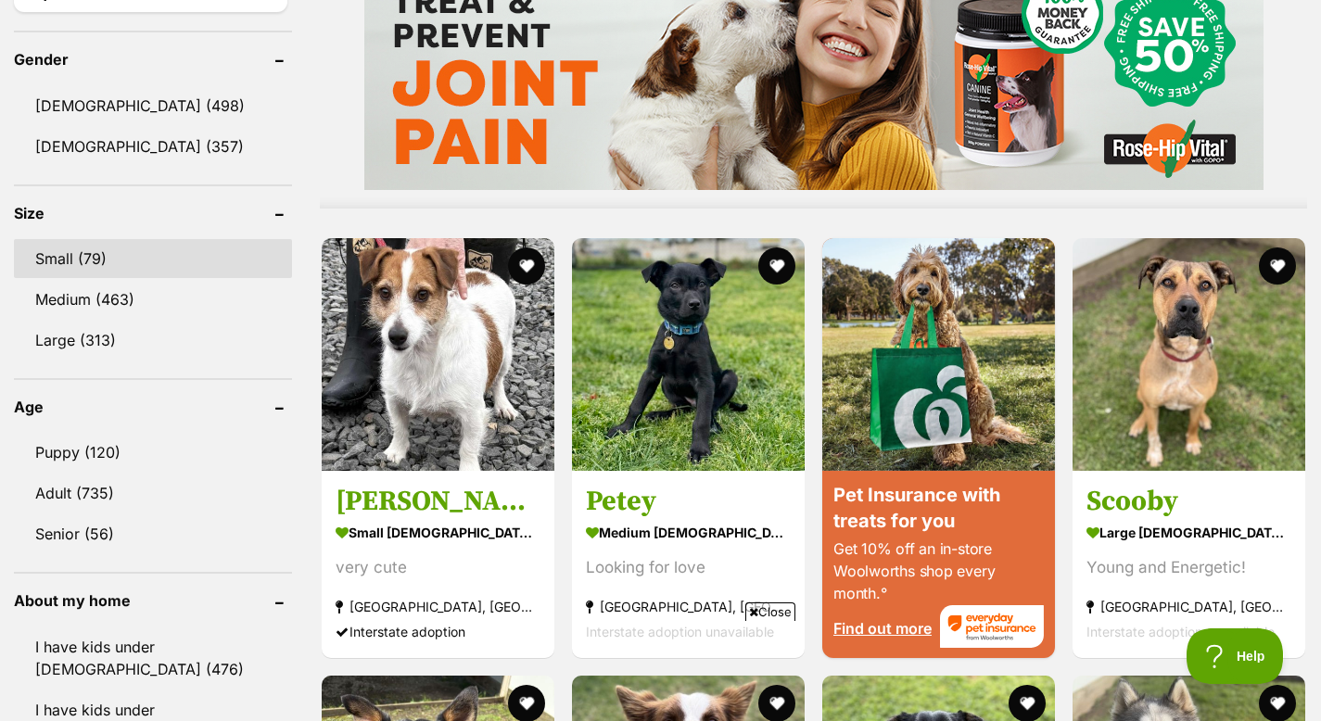
click at [193, 253] on link "Small (79)" at bounding box center [153, 258] width 278 height 39
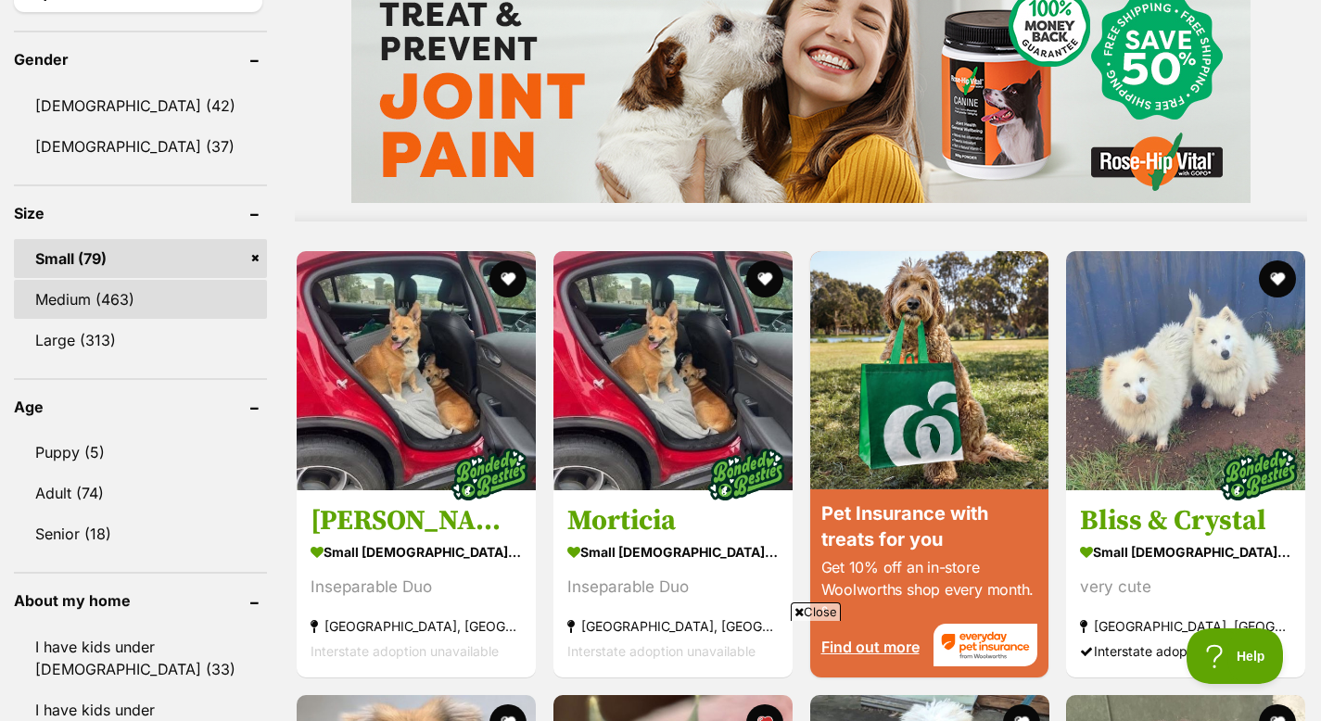
click at [180, 299] on link "Medium (463)" at bounding box center [140, 299] width 253 height 39
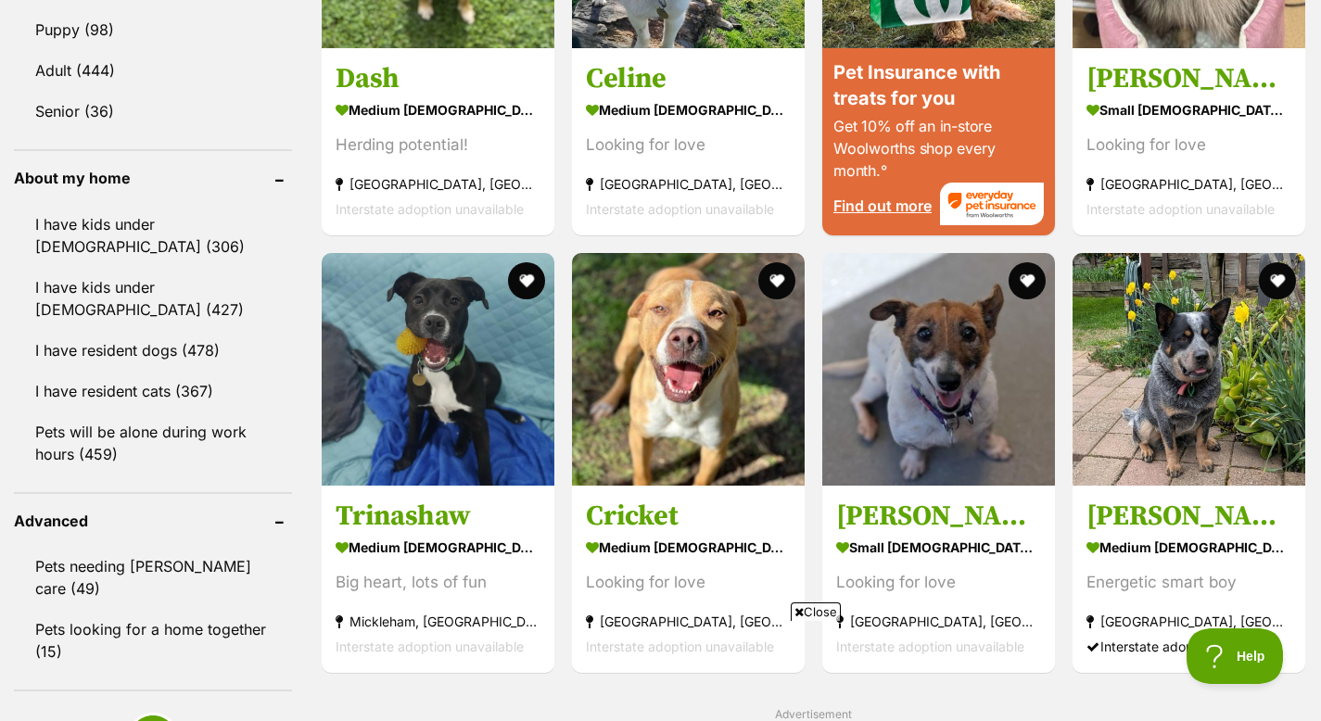
scroll to position [1994, 0]
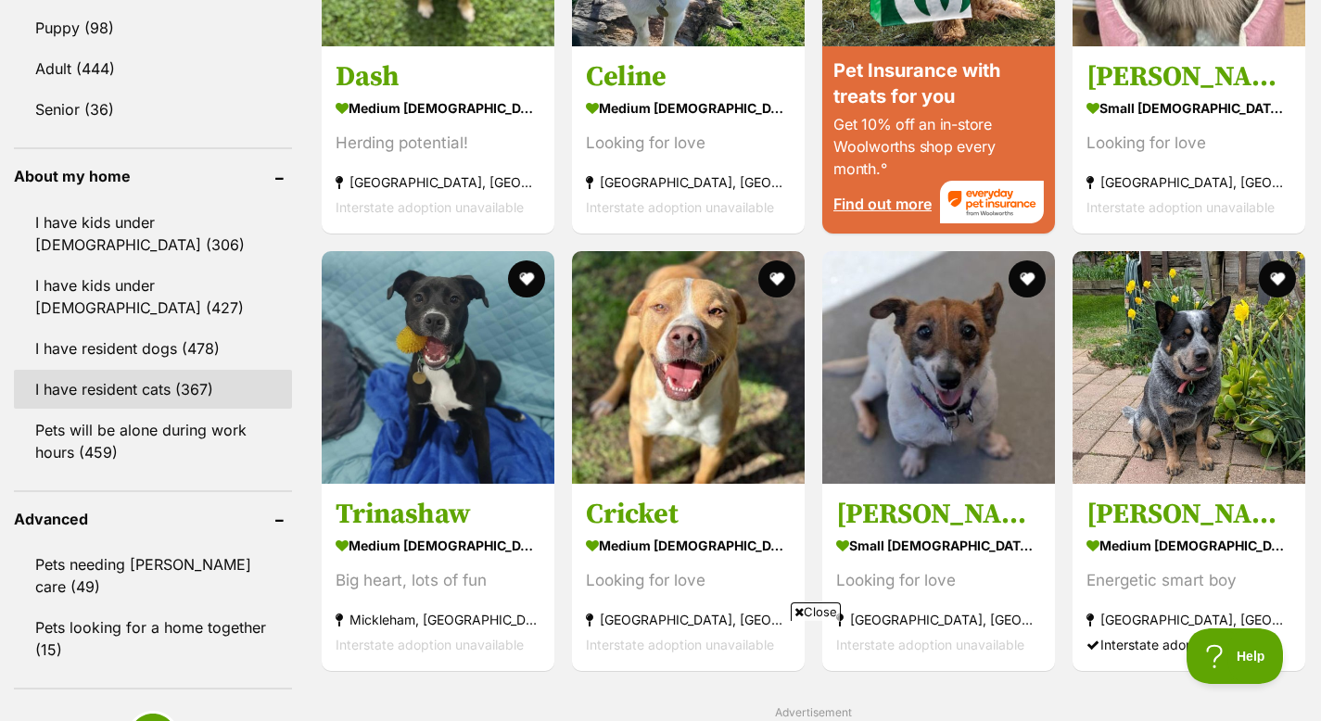
click at [158, 383] on link "I have resident cats (367)" at bounding box center [153, 389] width 278 height 39
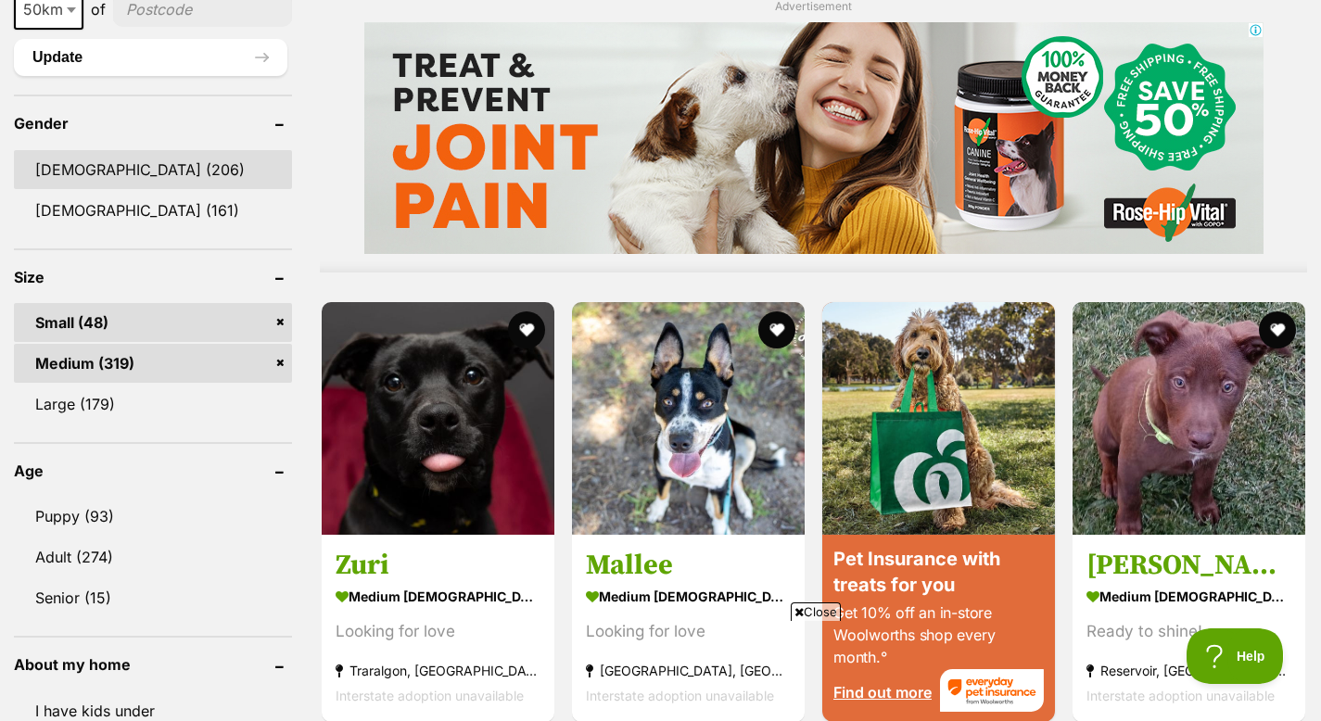
scroll to position [1595, 0]
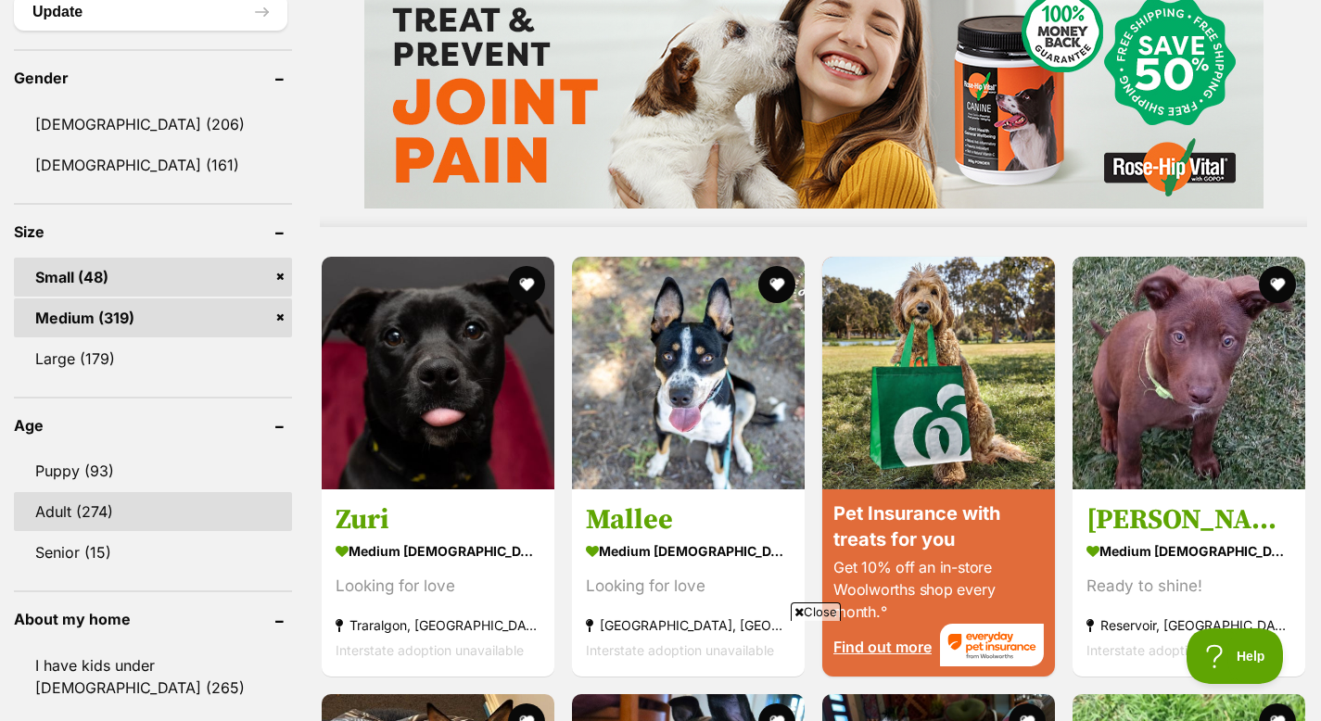
click at [117, 492] on link "Adult (274)" at bounding box center [153, 511] width 278 height 39
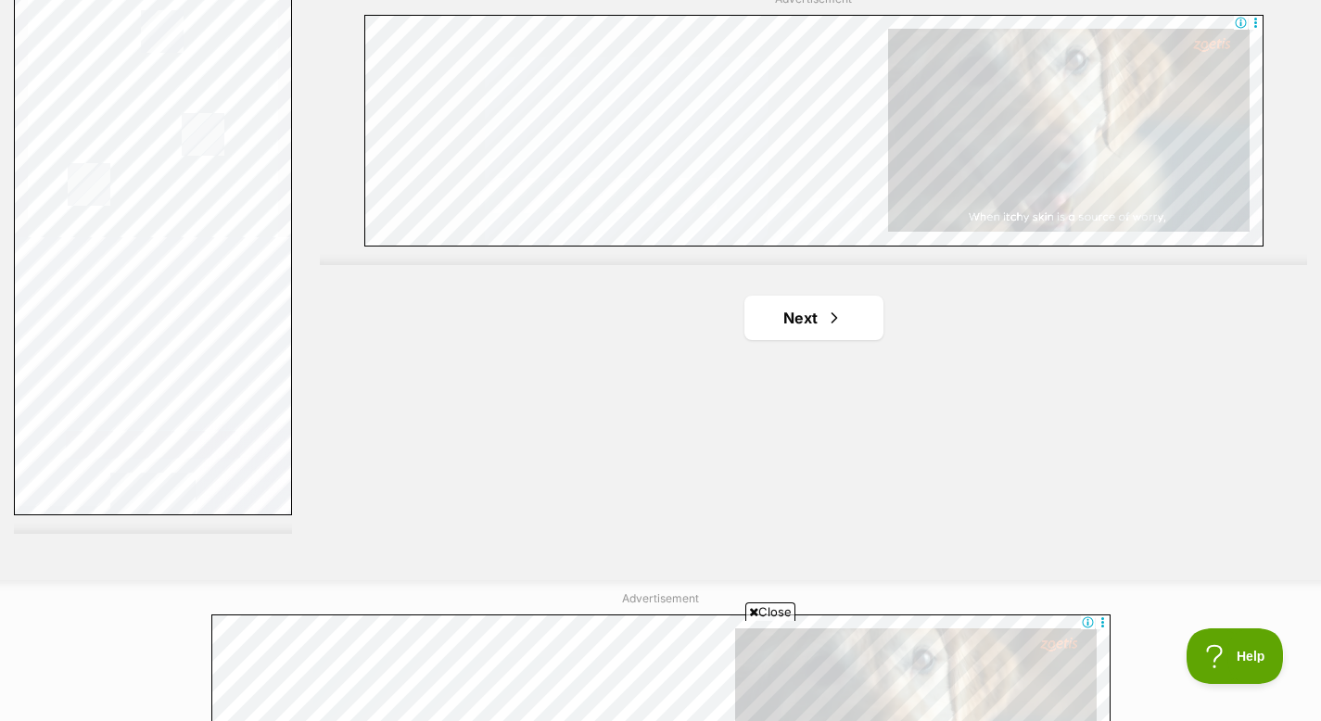
scroll to position [3403, 0]
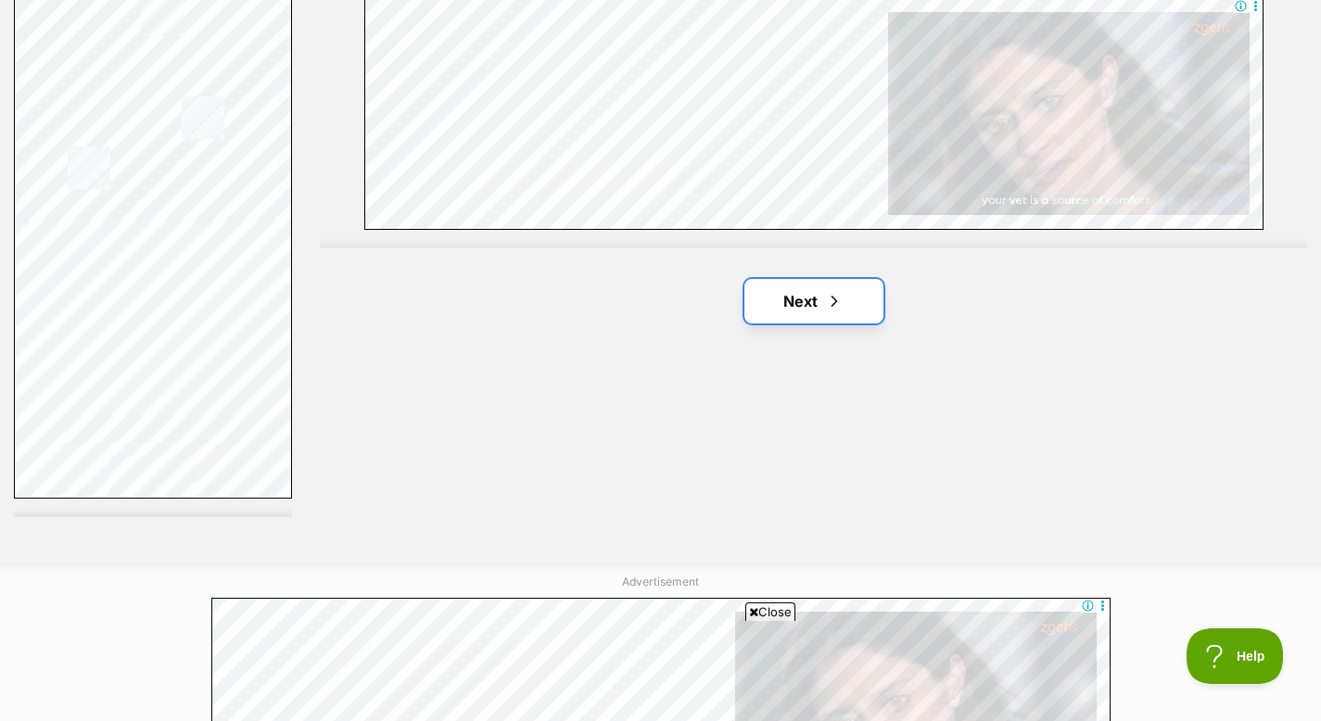
click at [806, 313] on link "Next" at bounding box center [813, 301] width 139 height 44
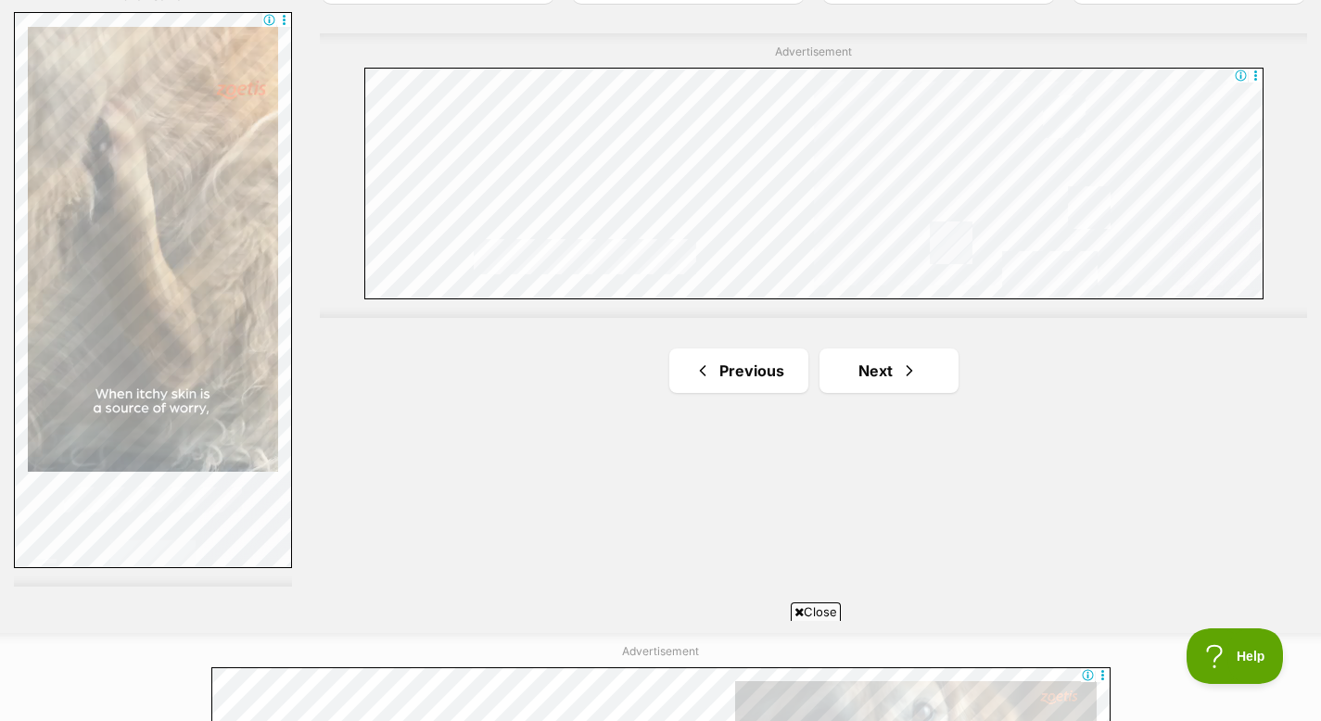
scroll to position [3339, 0]
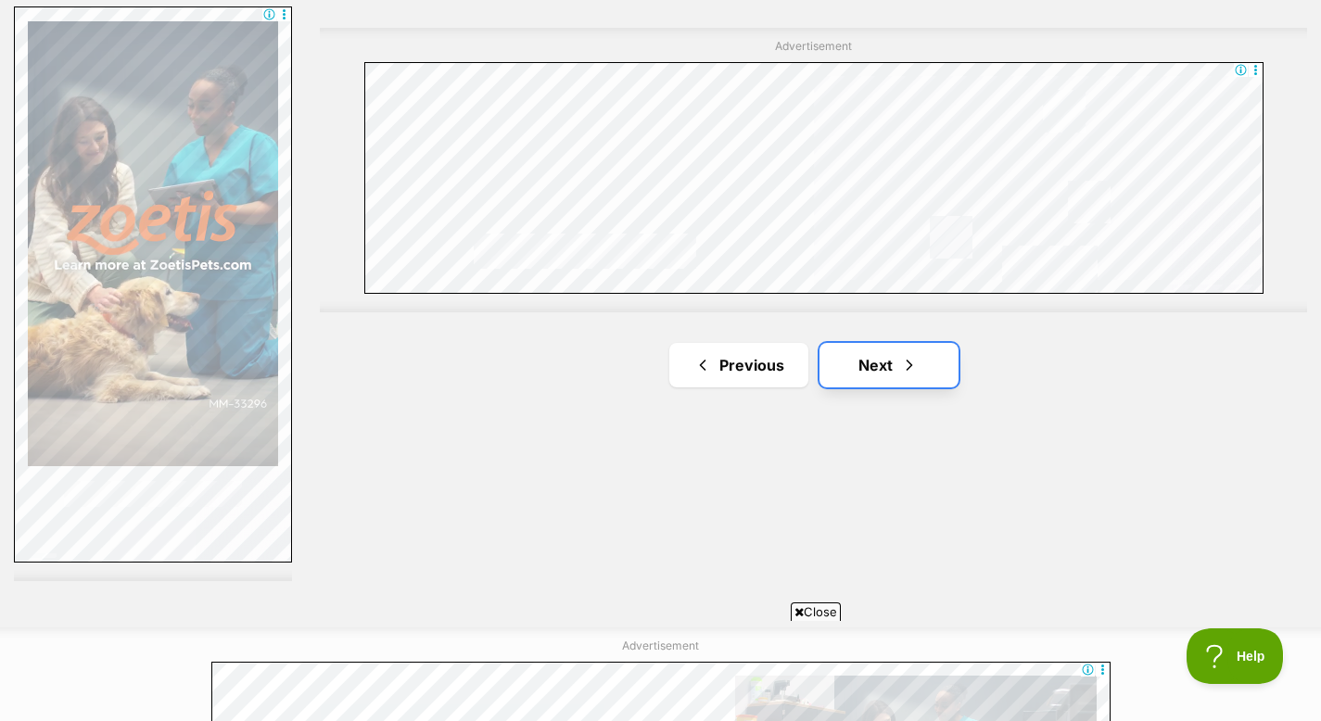
click at [917, 374] on span "Next page" at bounding box center [909, 365] width 19 height 22
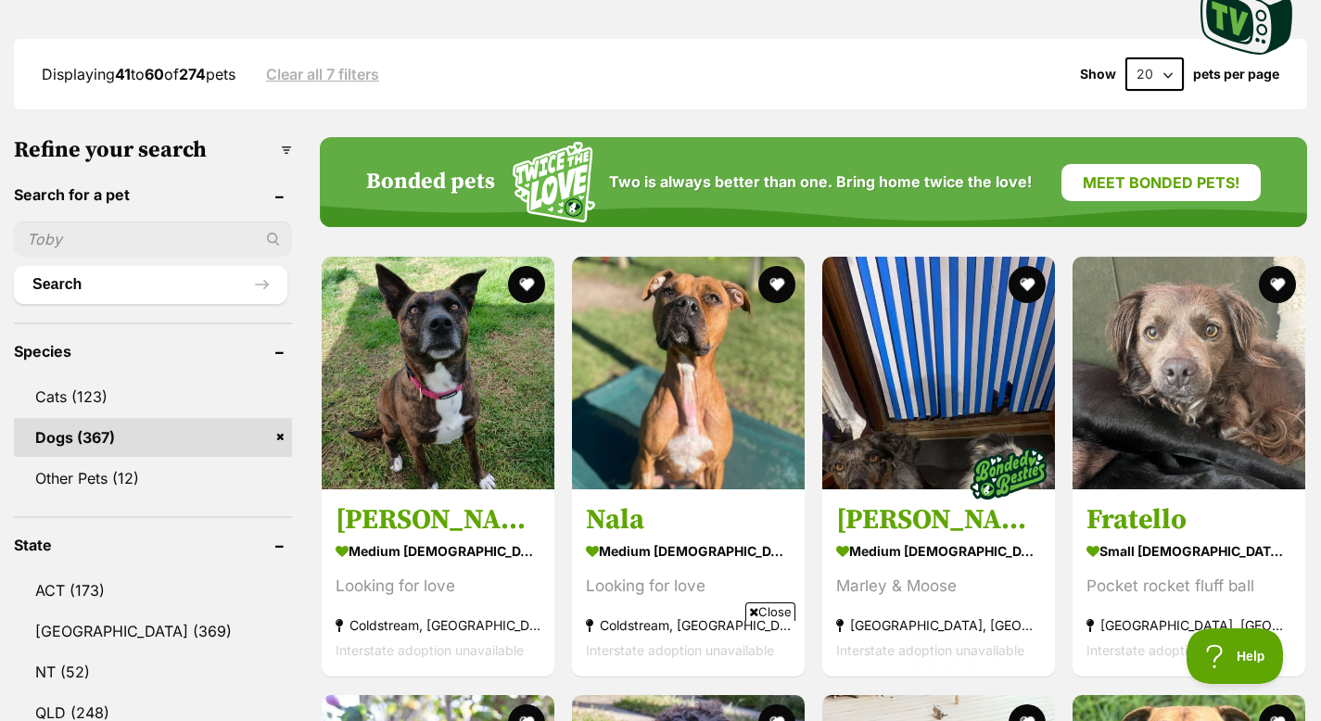
click at [1160, 82] on select "20 40 60" at bounding box center [1154, 73] width 58 height 33
select select "60"
click at [1125, 58] on select "20 40 60" at bounding box center [1154, 73] width 58 height 33
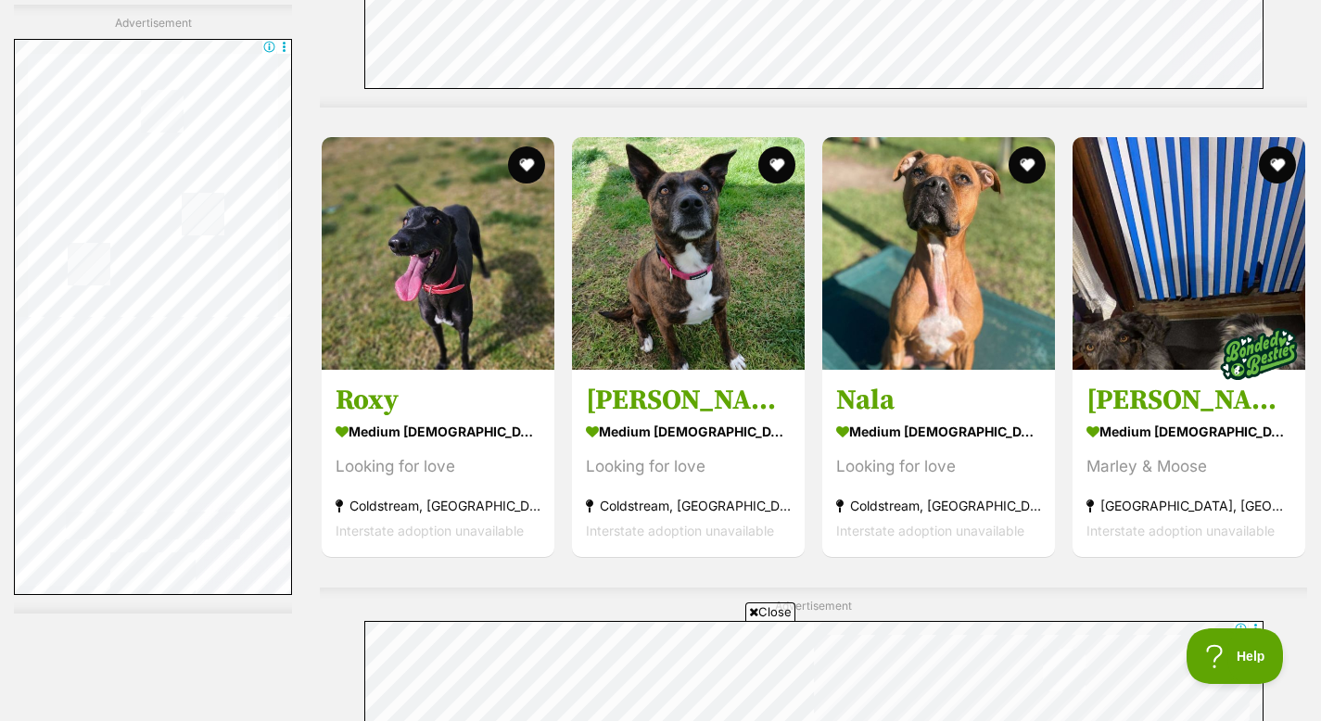
scroll to position [6714, 0]
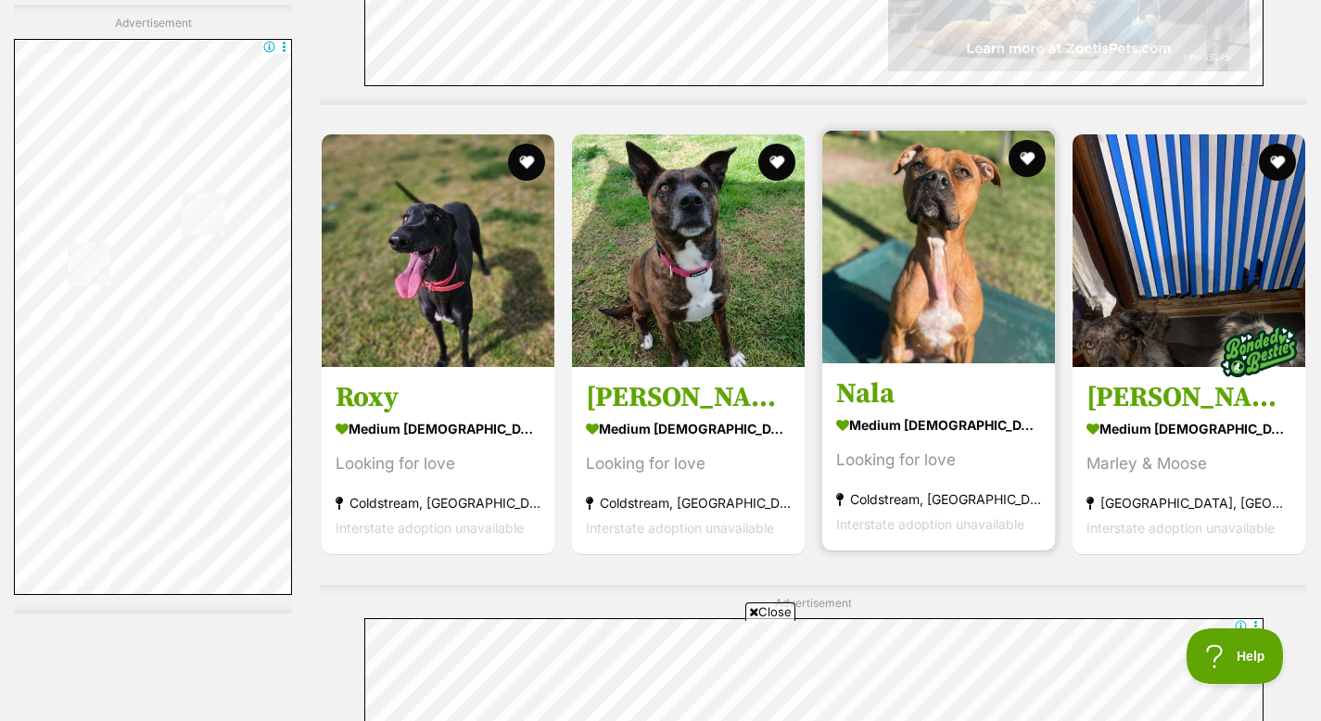
click at [874, 401] on h3 "Nala" at bounding box center [938, 394] width 205 height 35
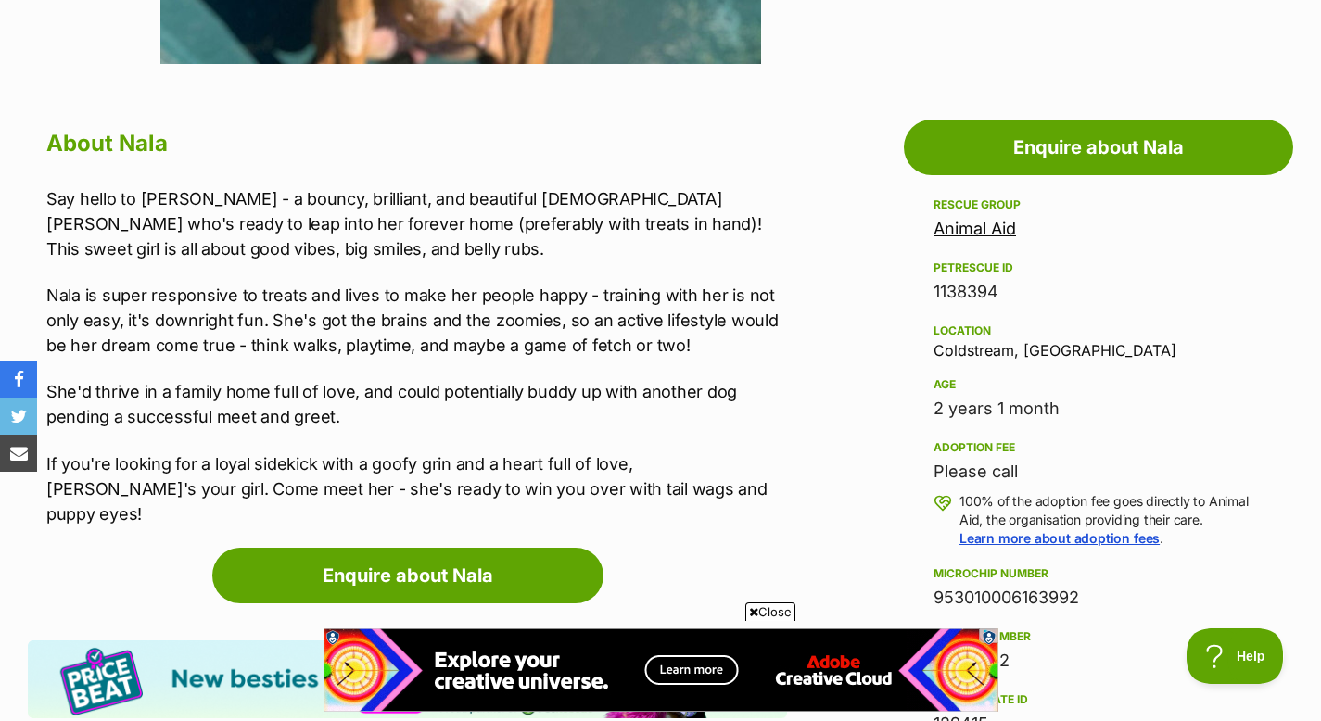
scroll to position [996, 0]
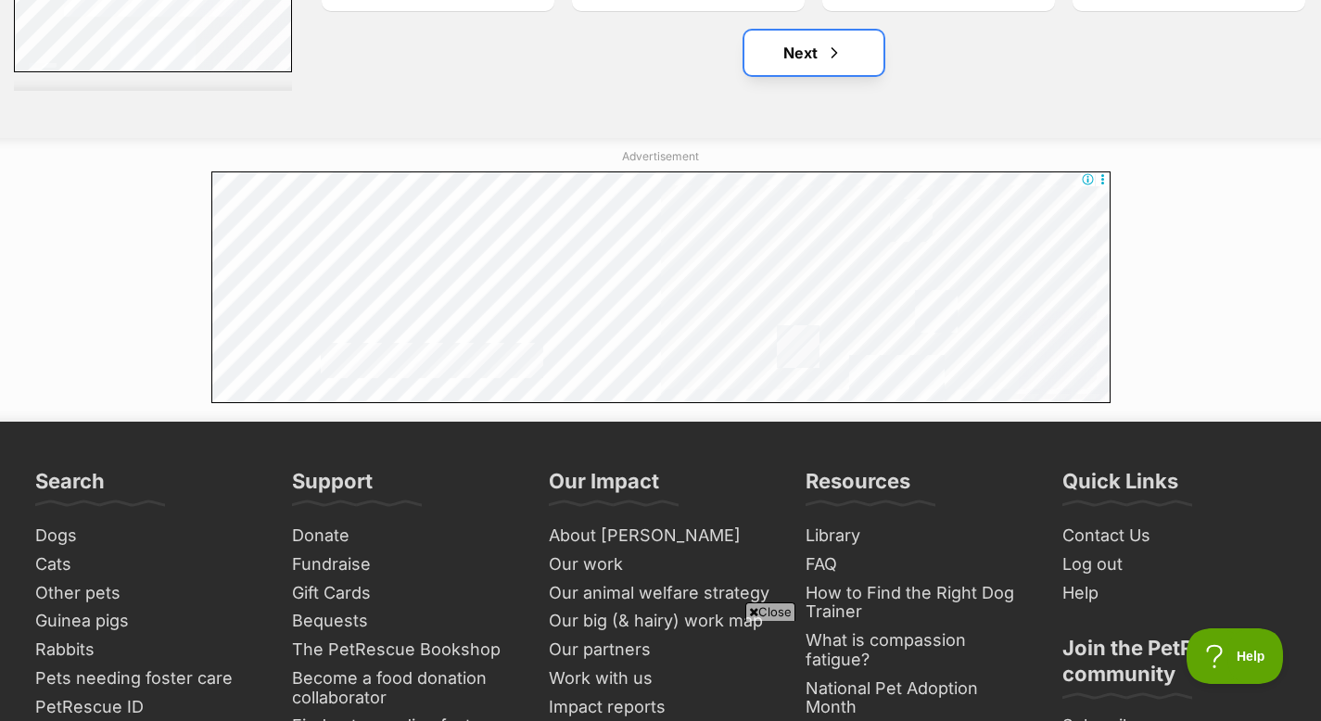
scroll to position [10013, 0]
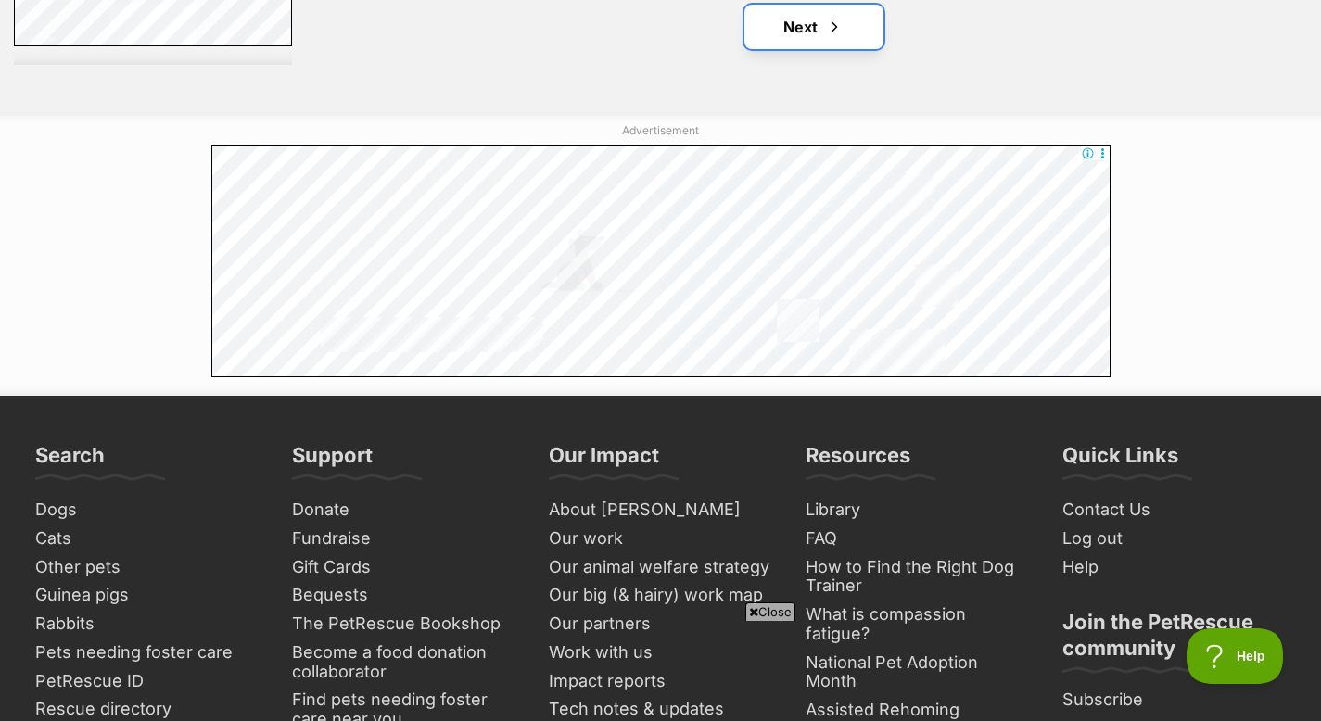
click at [824, 14] on link "Next" at bounding box center [813, 27] width 139 height 44
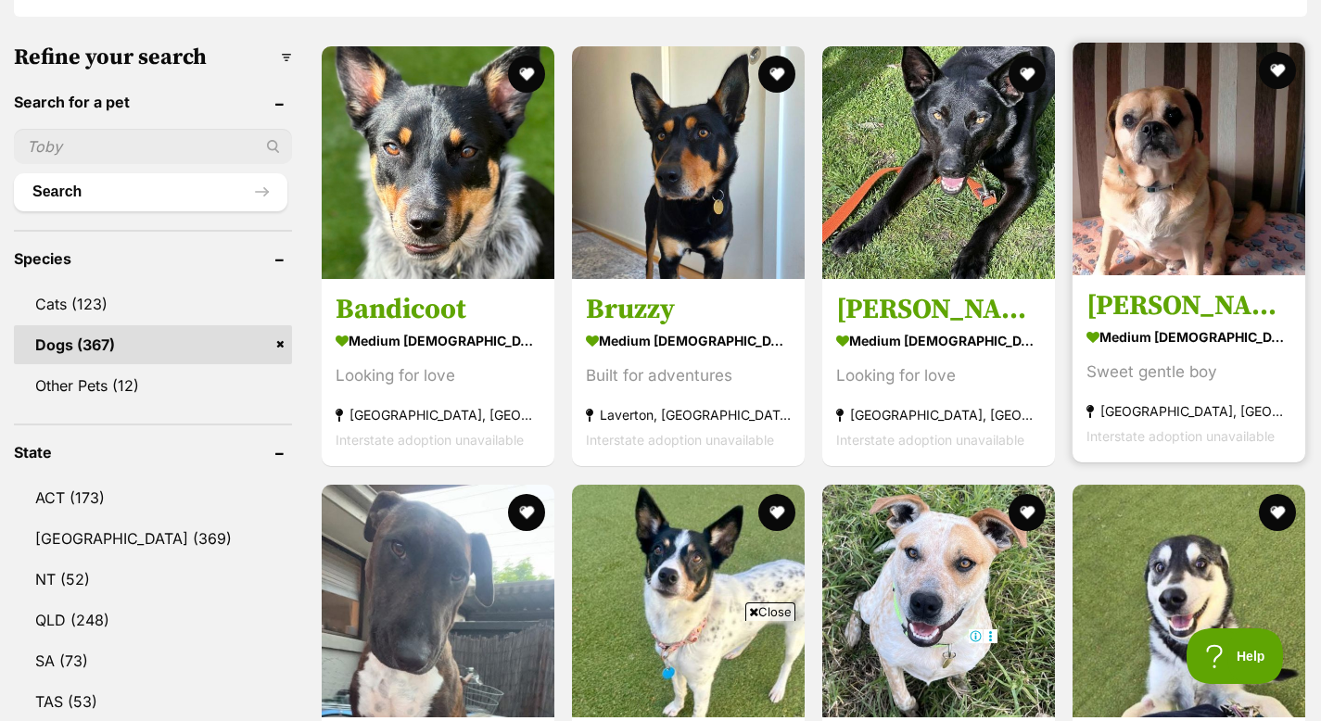
click at [1125, 311] on h3 "[PERSON_NAME]" at bounding box center [1188, 306] width 205 height 35
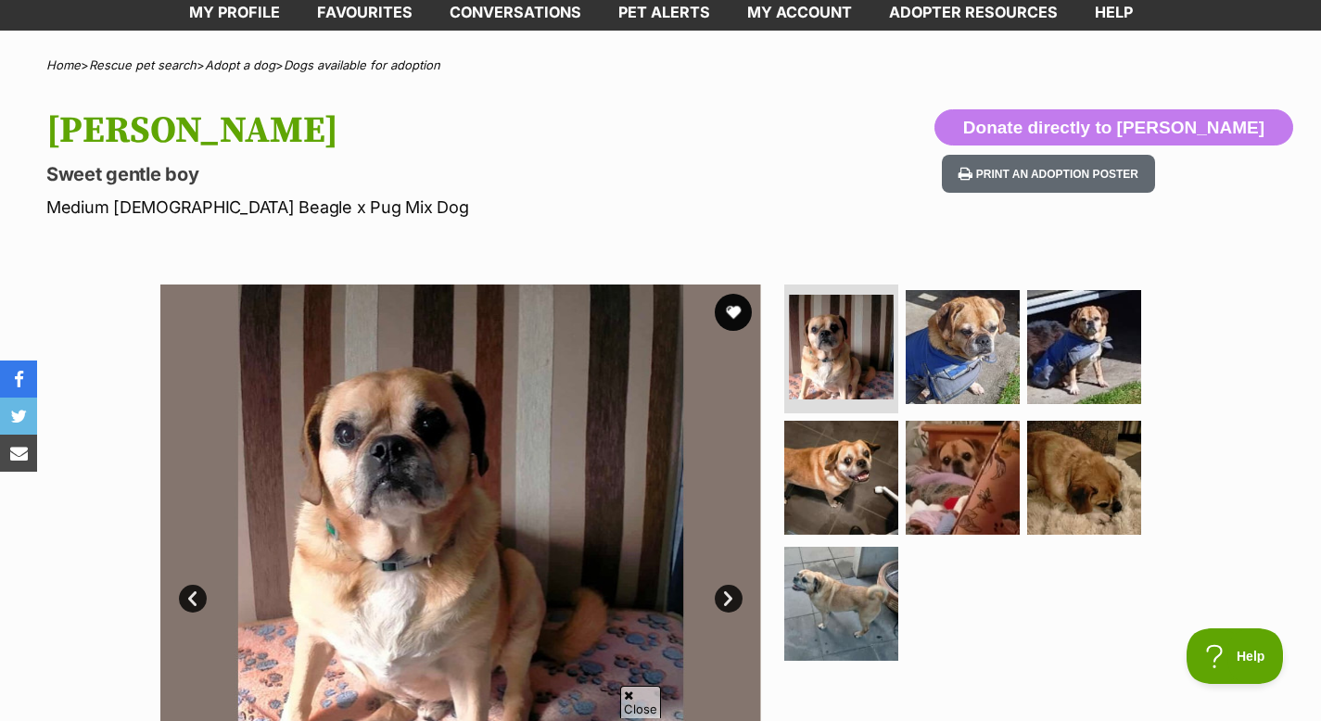
scroll to position [138, 0]
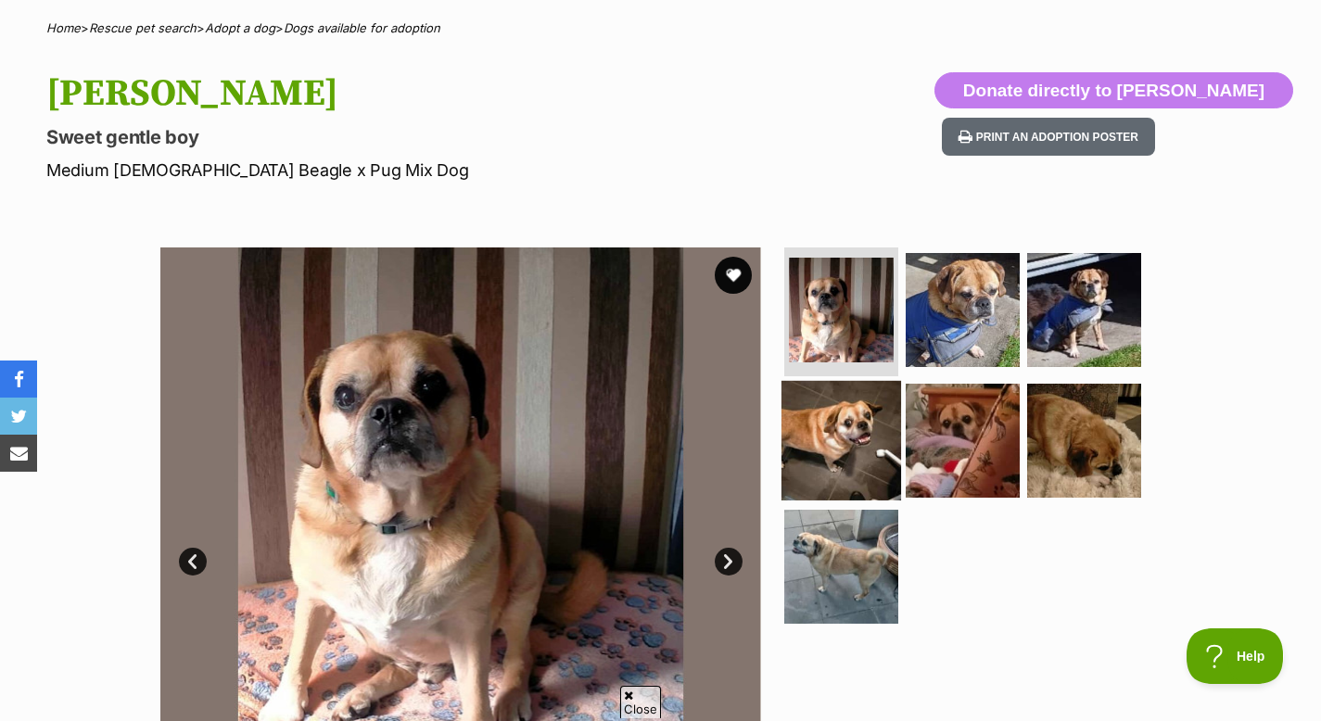
click at [817, 428] on img at bounding box center [841, 441] width 120 height 120
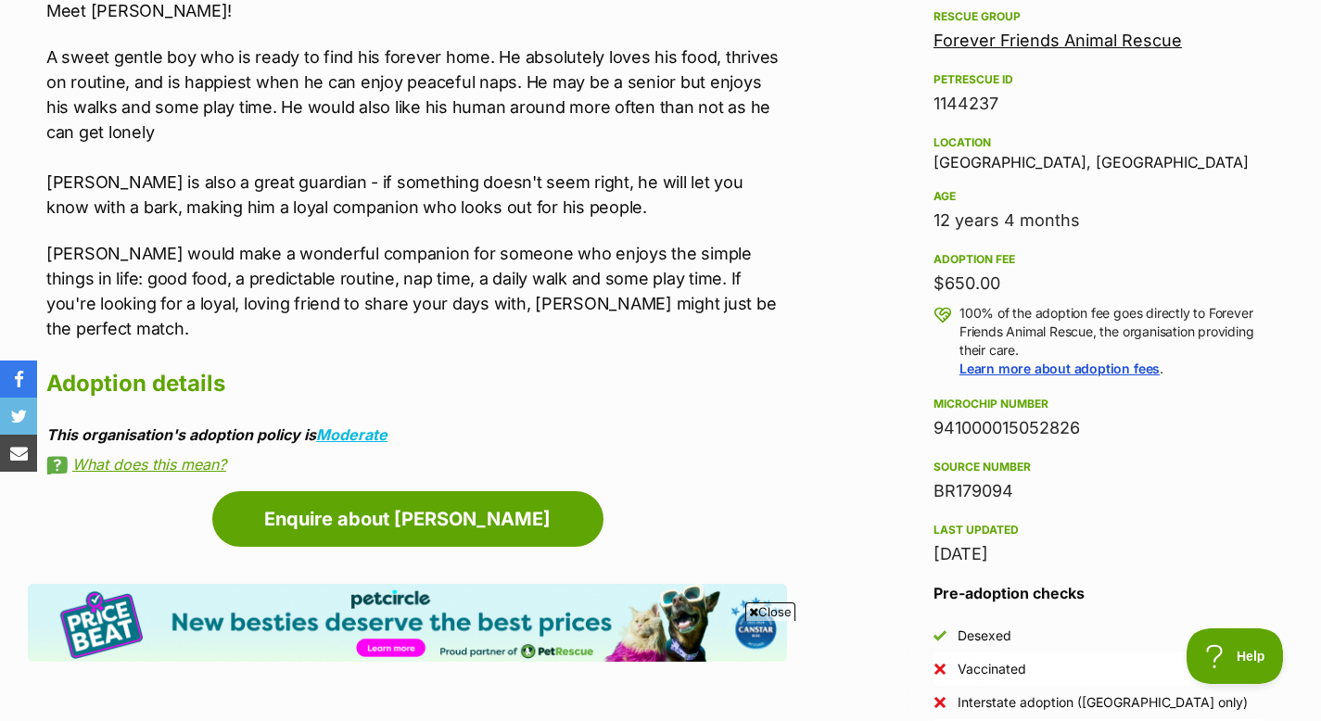
scroll to position [1106, 0]
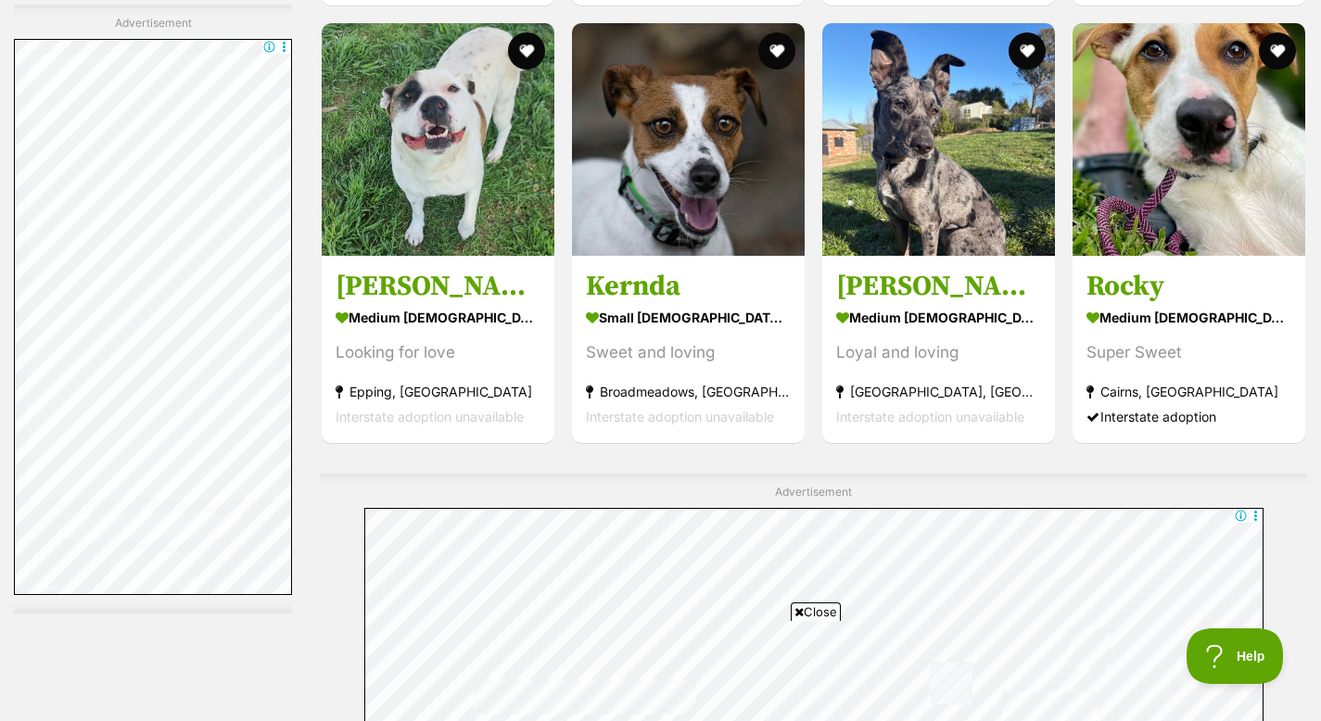
scroll to position [4846, 0]
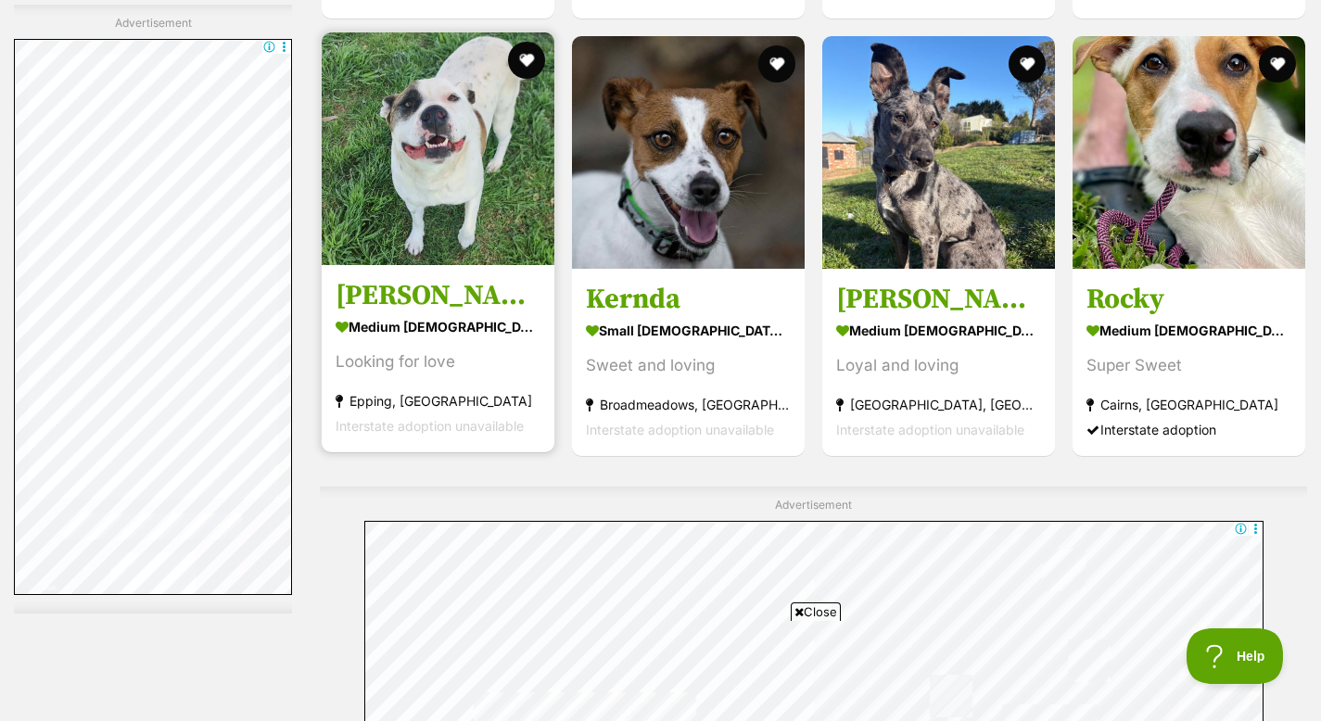
click at [466, 292] on h3 "Trixie Mattel" at bounding box center [438, 296] width 205 height 35
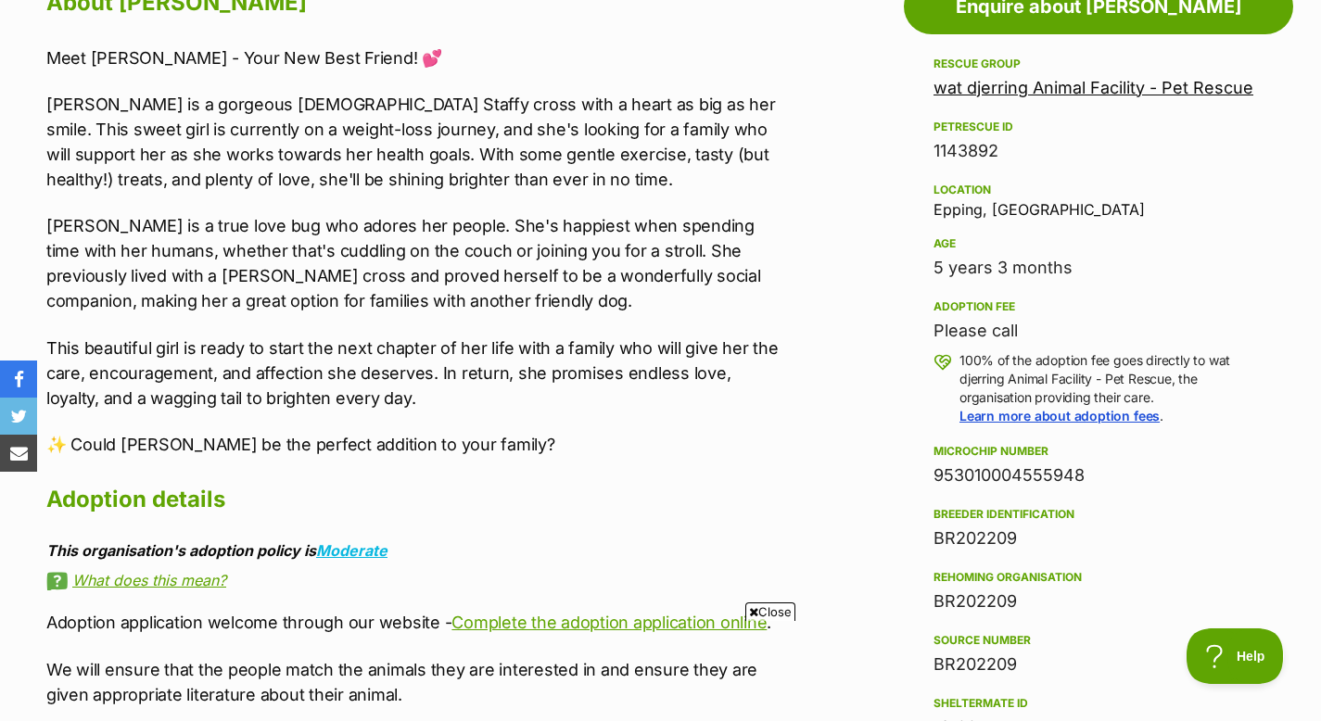
scroll to position [1036, 0]
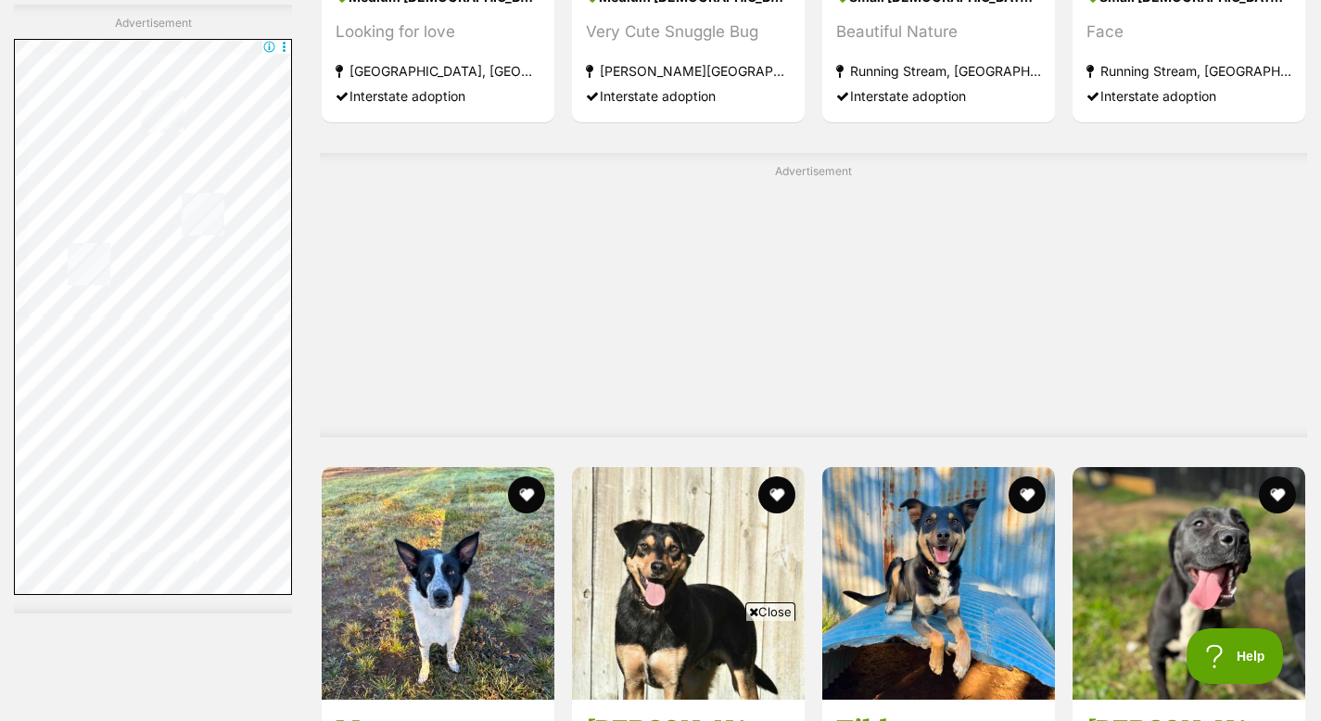
scroll to position [7643, 0]
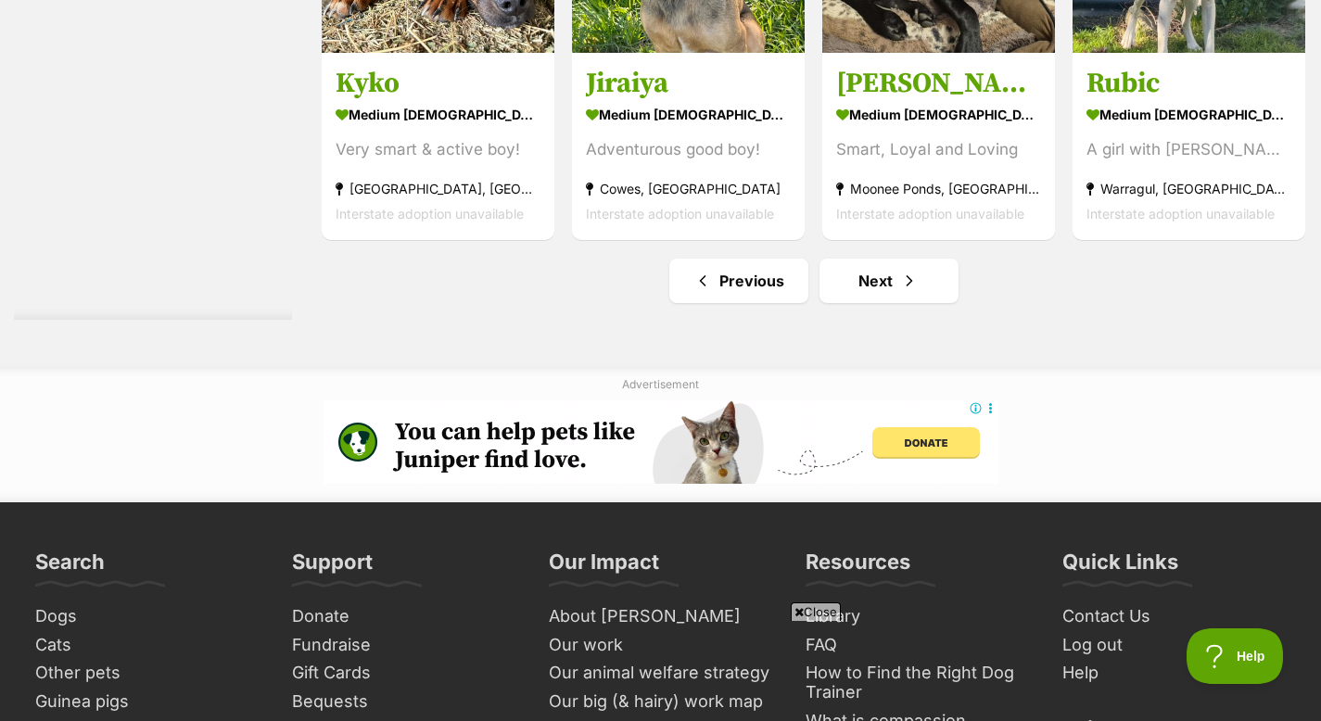
scroll to position [9910, 0]
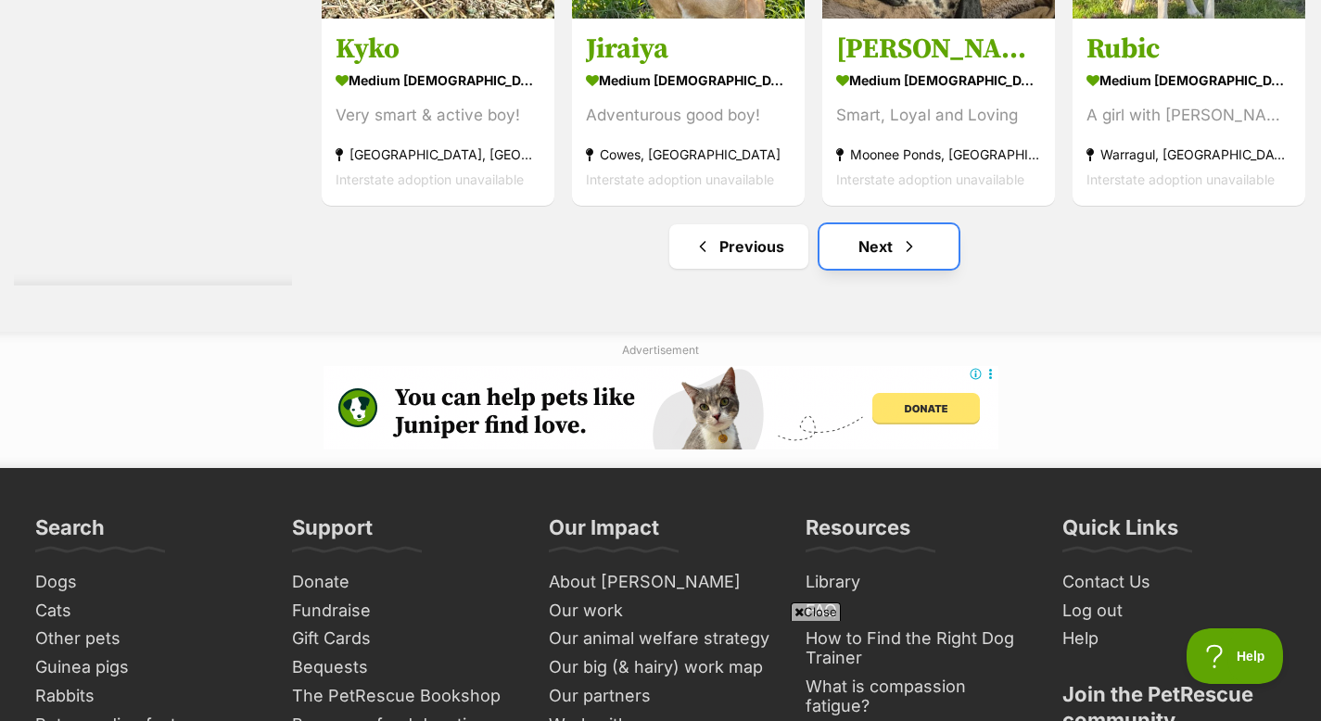
click at [904, 249] on span "Next page" at bounding box center [909, 246] width 19 height 22
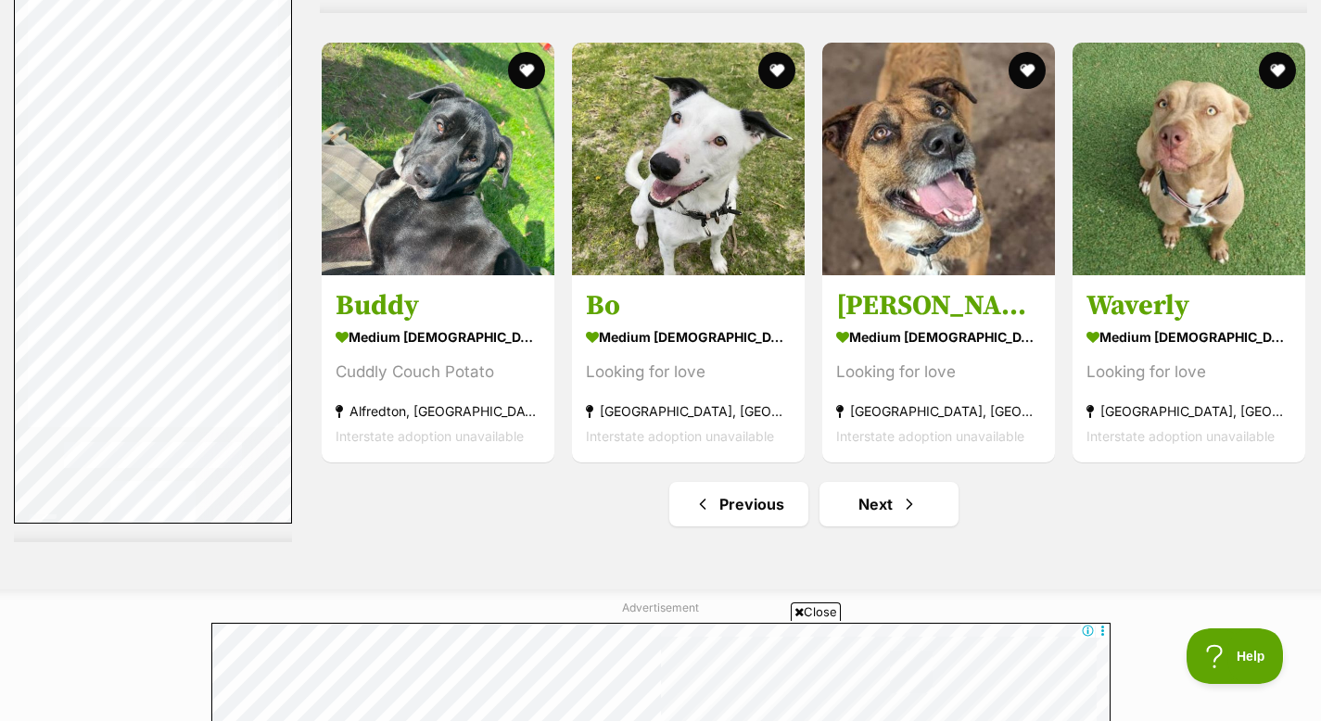
scroll to position [9545, 0]
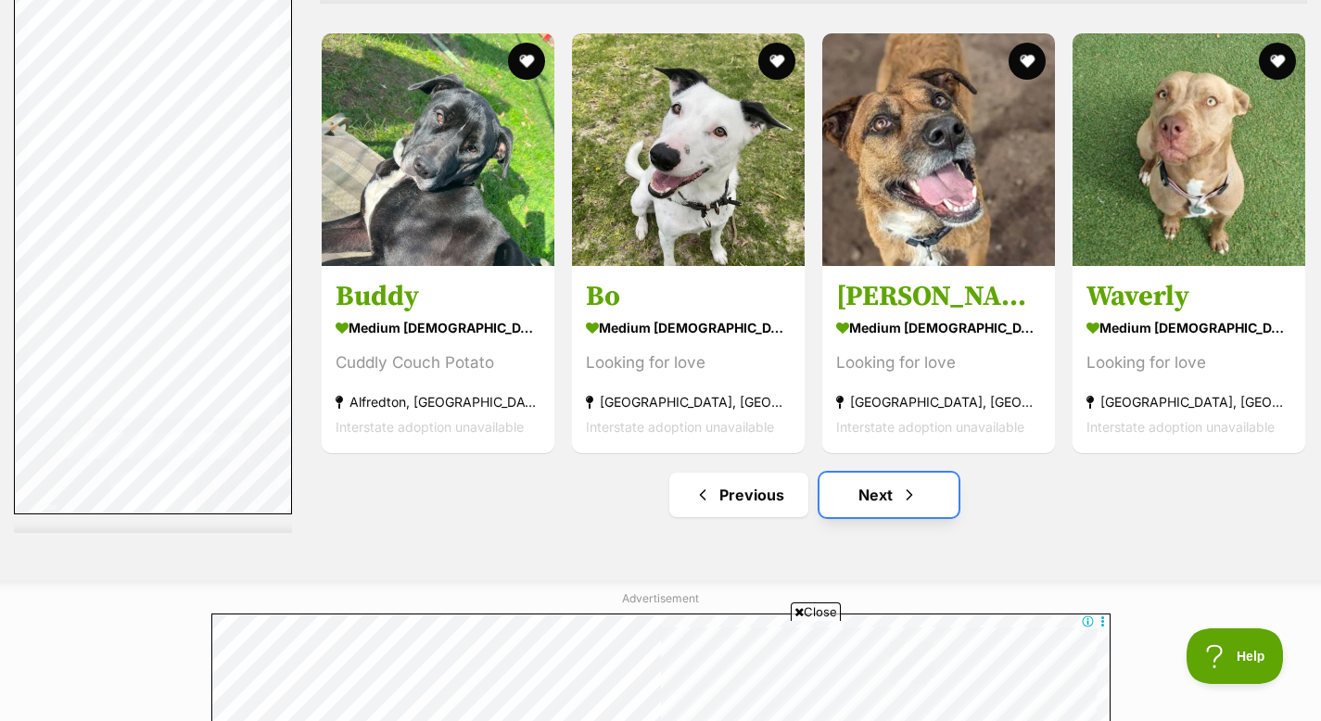
click at [895, 503] on link "Next" at bounding box center [888, 495] width 139 height 44
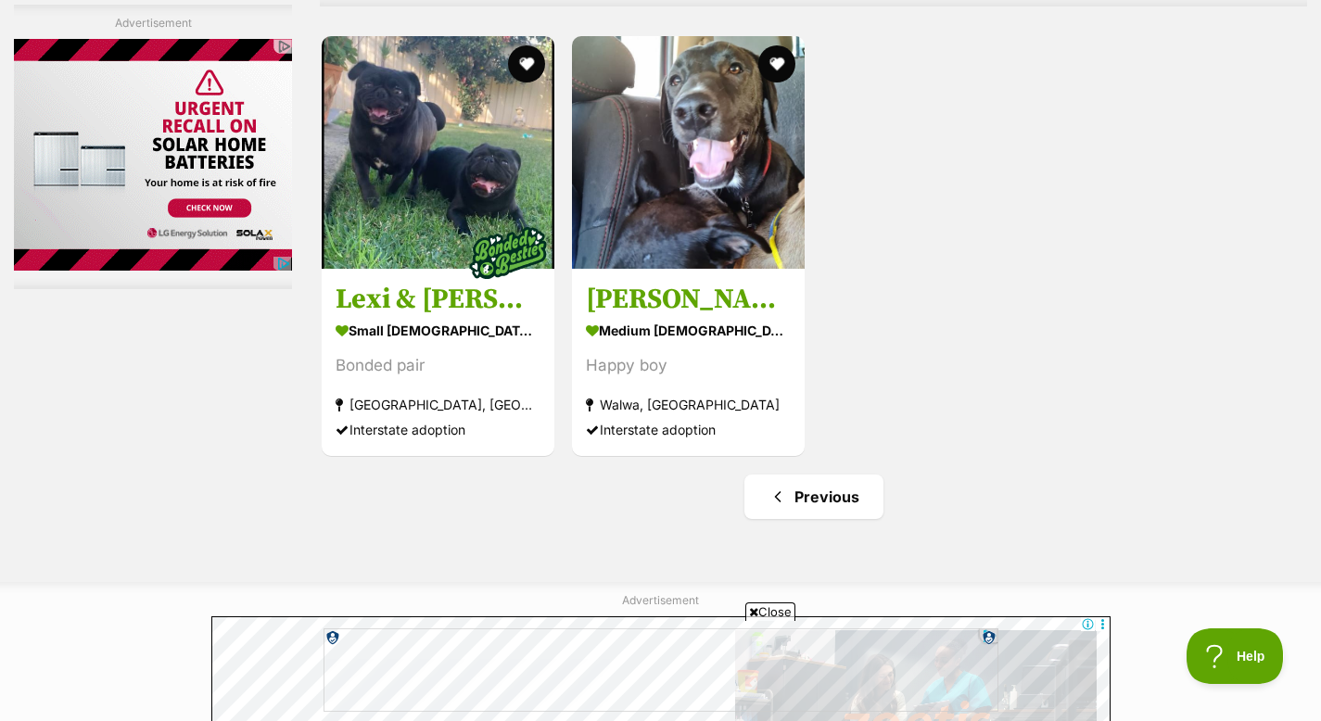
scroll to position [5574, 0]
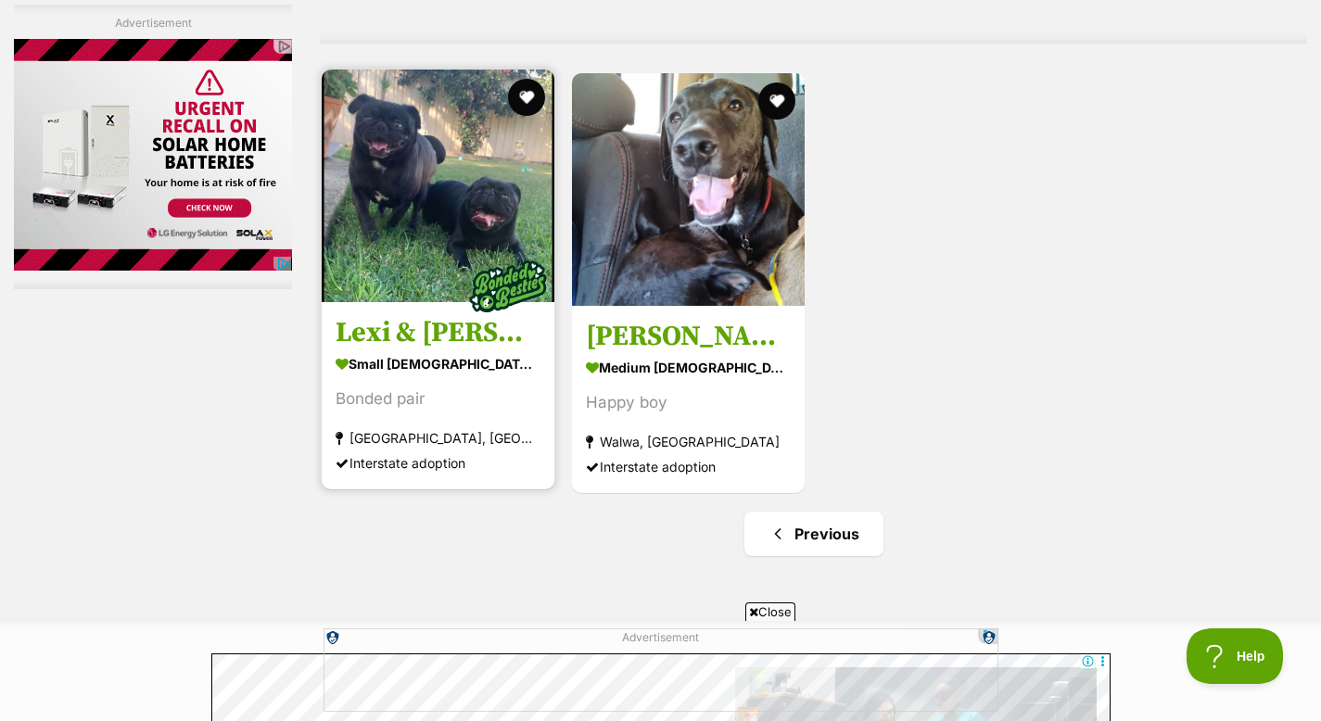
click at [410, 340] on h3 "Lexi & [PERSON_NAME]" at bounding box center [438, 332] width 205 height 35
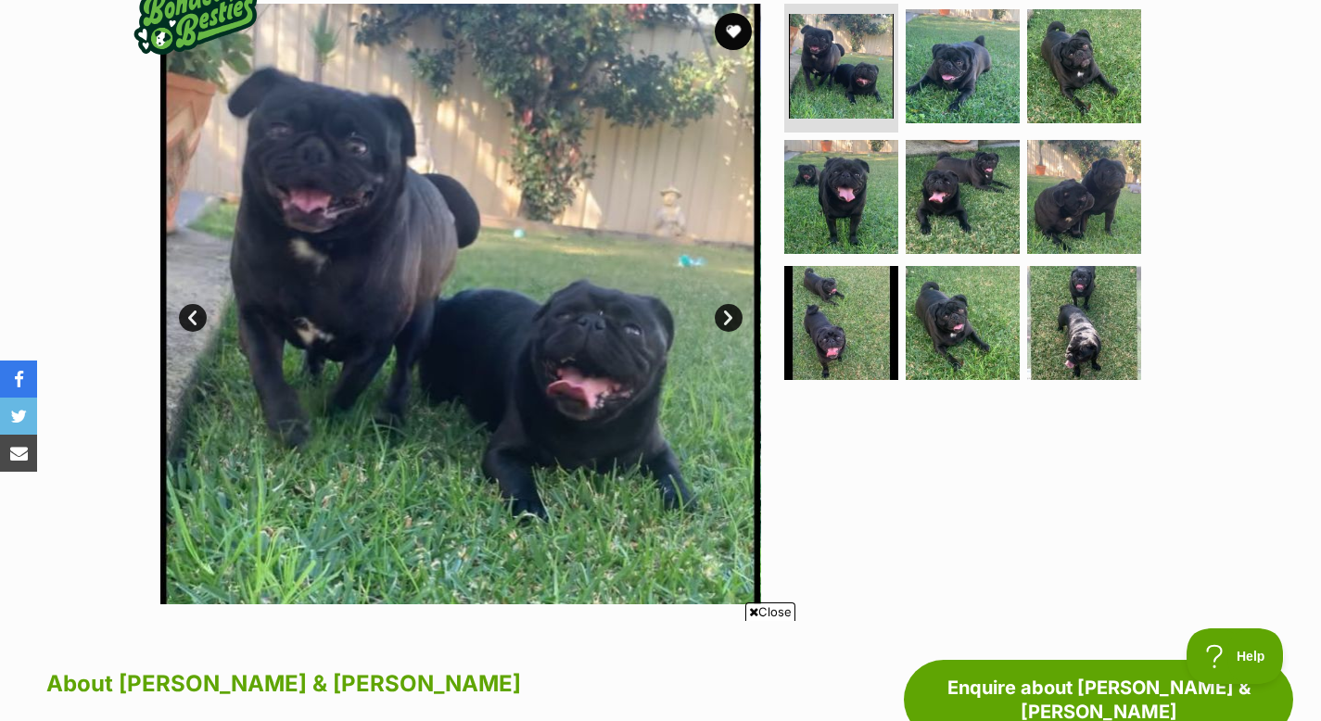
scroll to position [360, 0]
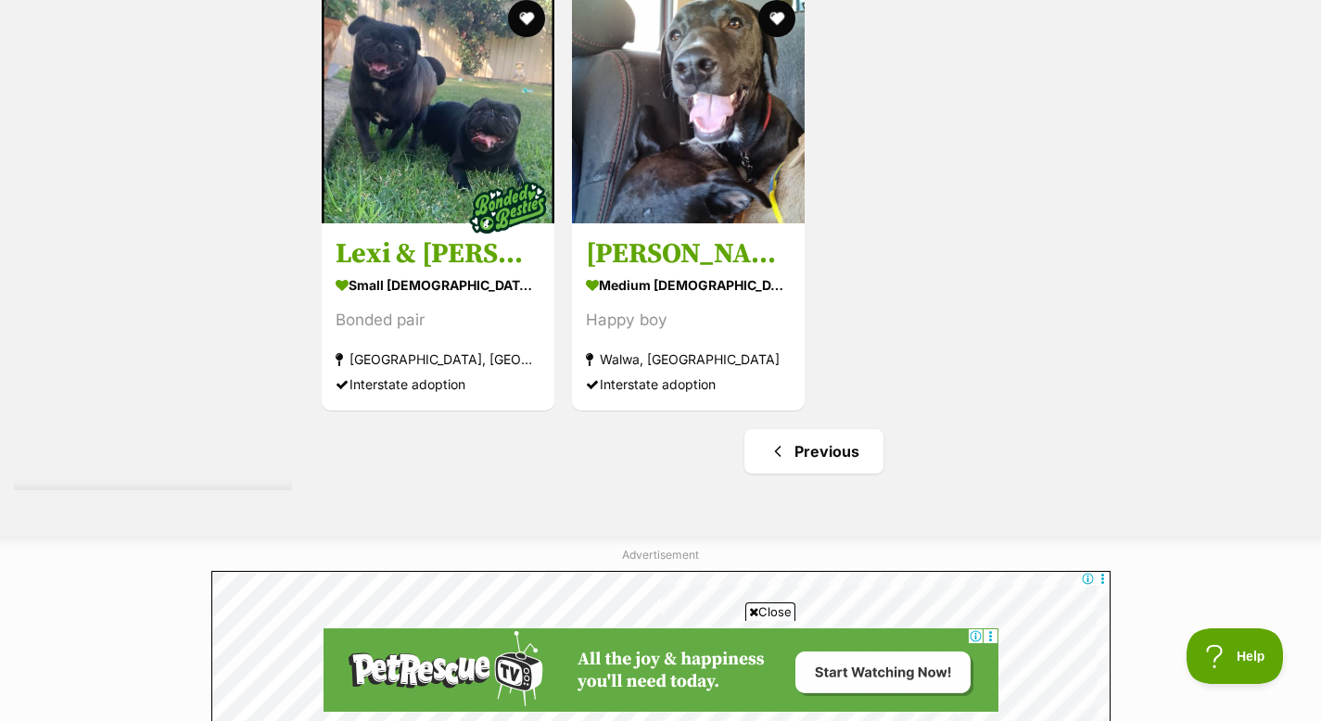
scroll to position [5671, 0]
